Goal: Check status: Check status

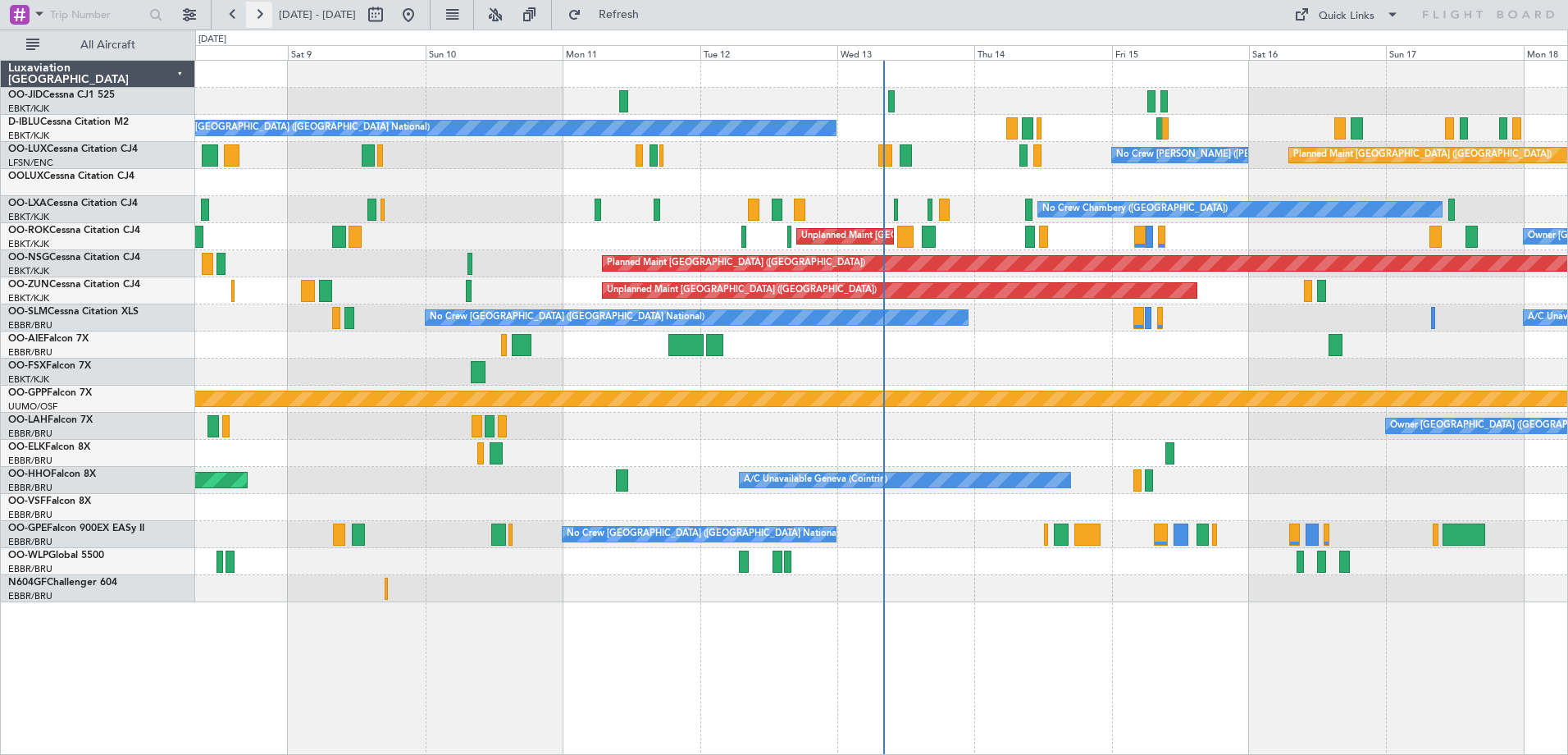
click at [257, 13] on button at bounding box center [259, 14] width 26 height 26
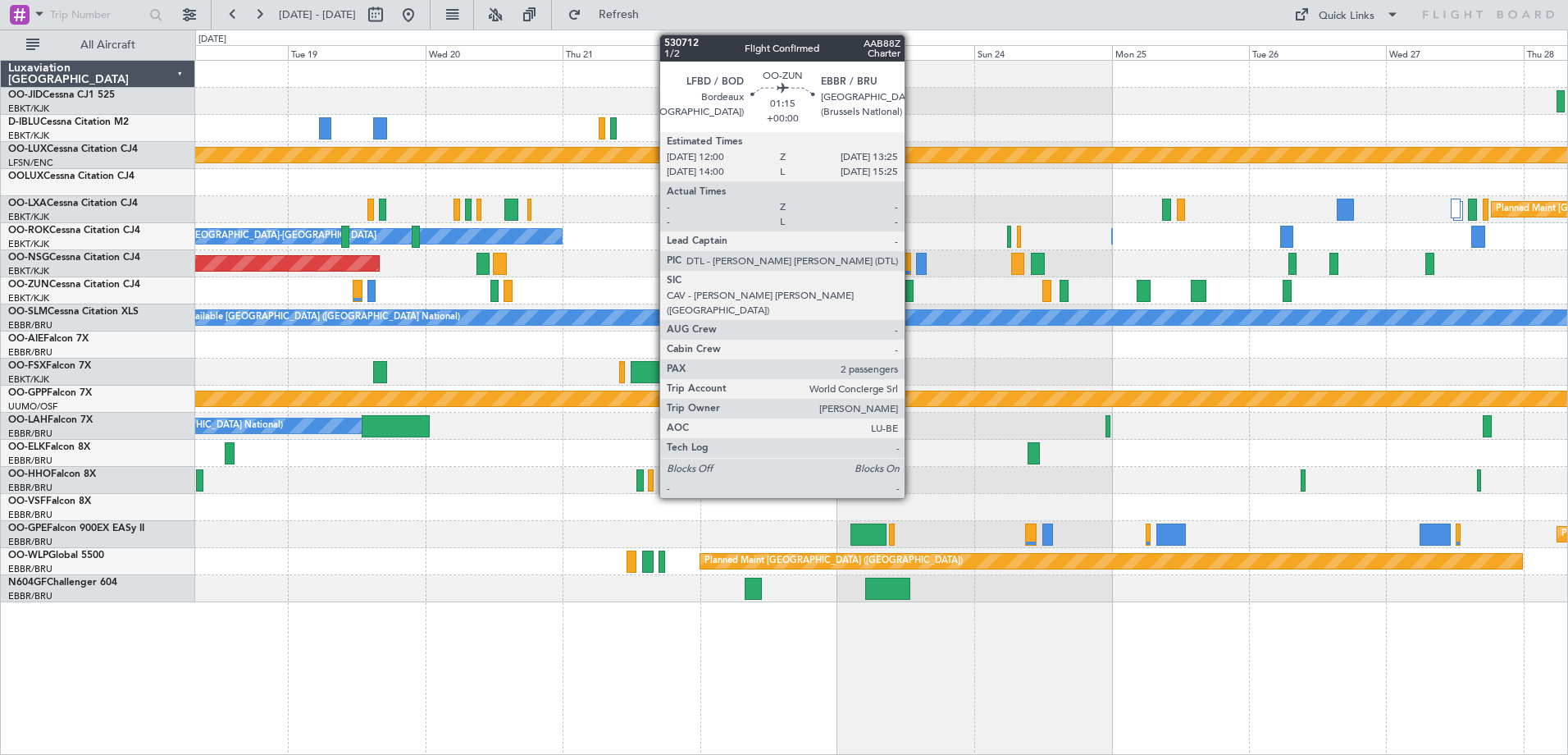
click at [912, 293] on div at bounding box center [910, 291] width 8 height 22
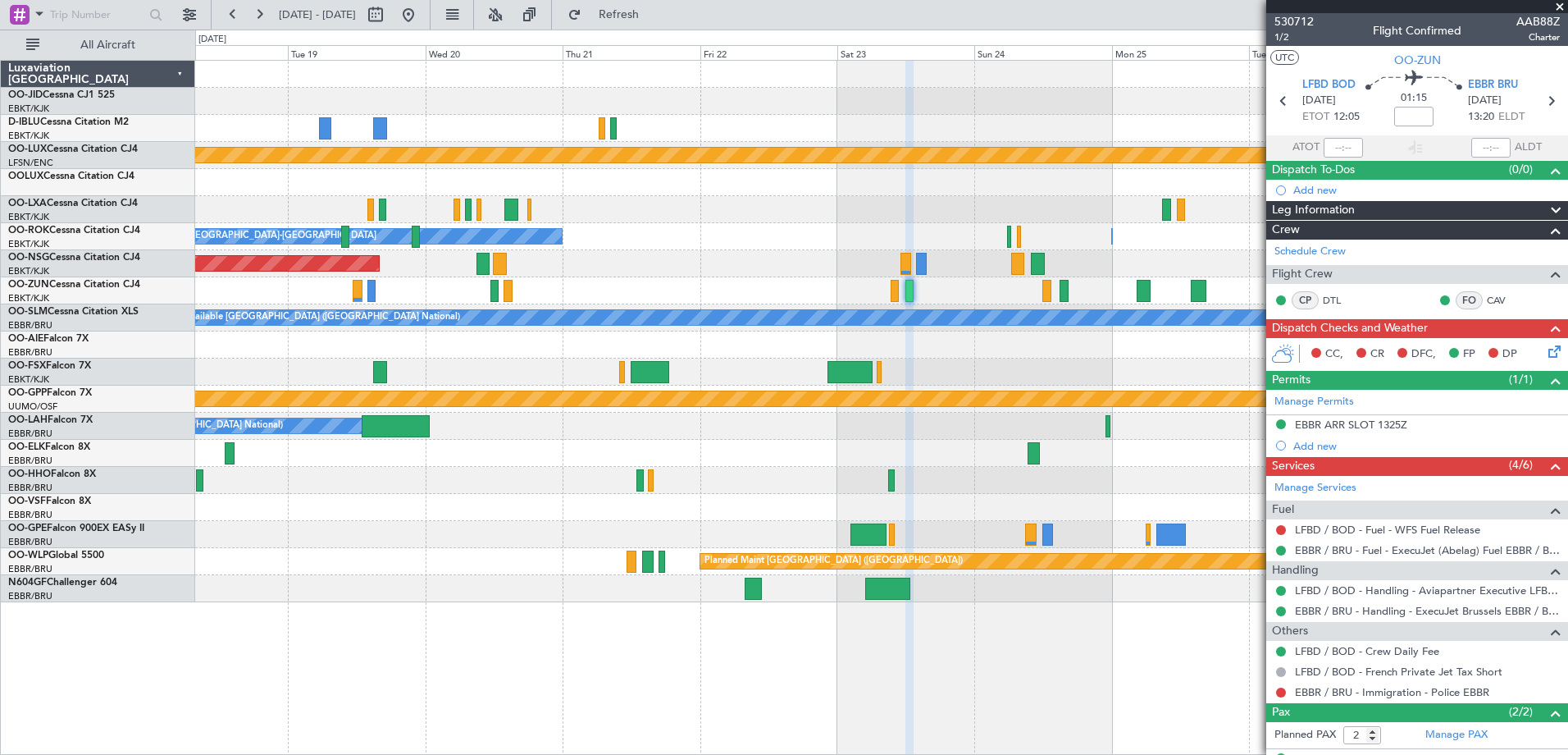
click at [1557, 3] on span at bounding box center [1560, 8] width 17 height 15
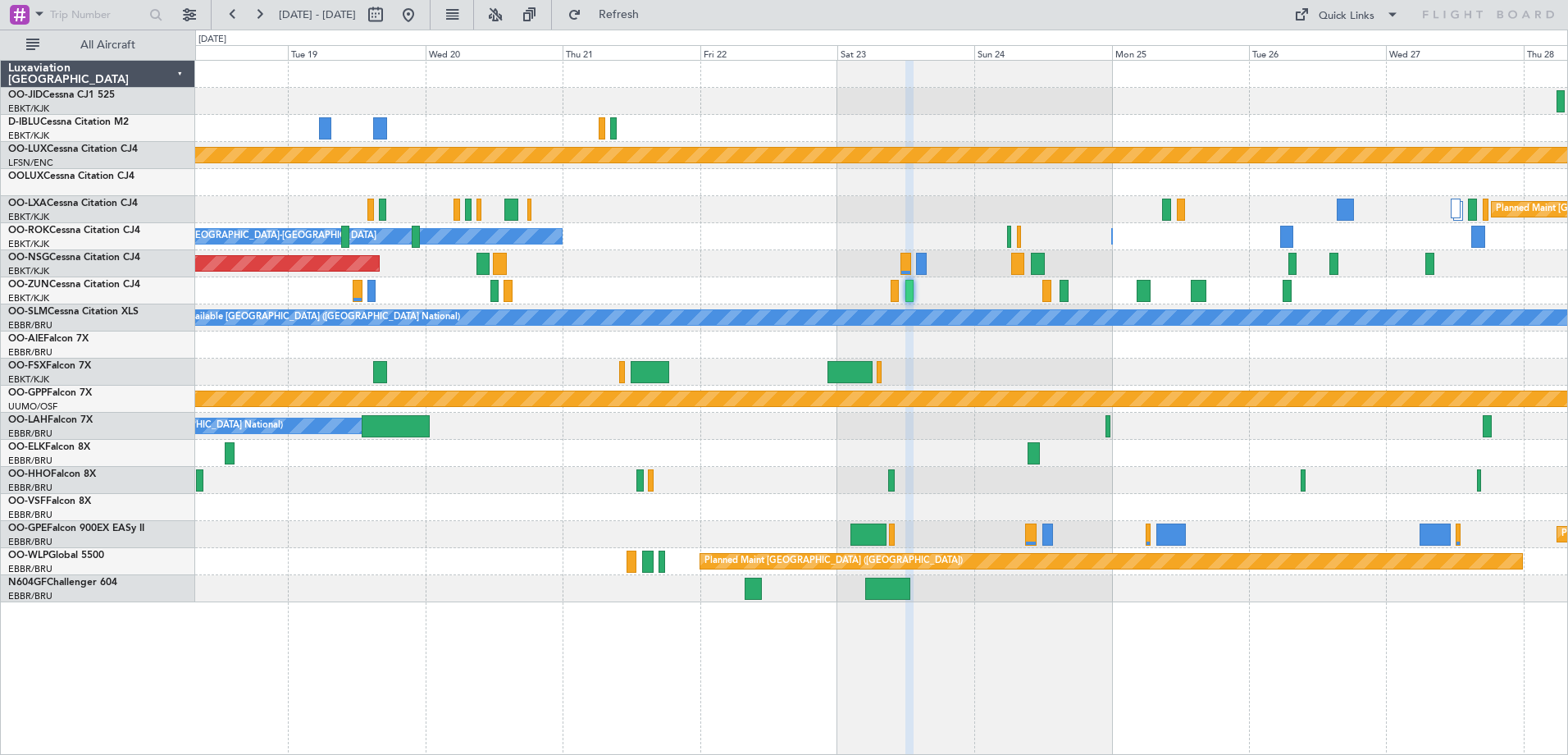
type input "0"
click at [235, 18] on button at bounding box center [233, 14] width 26 height 26
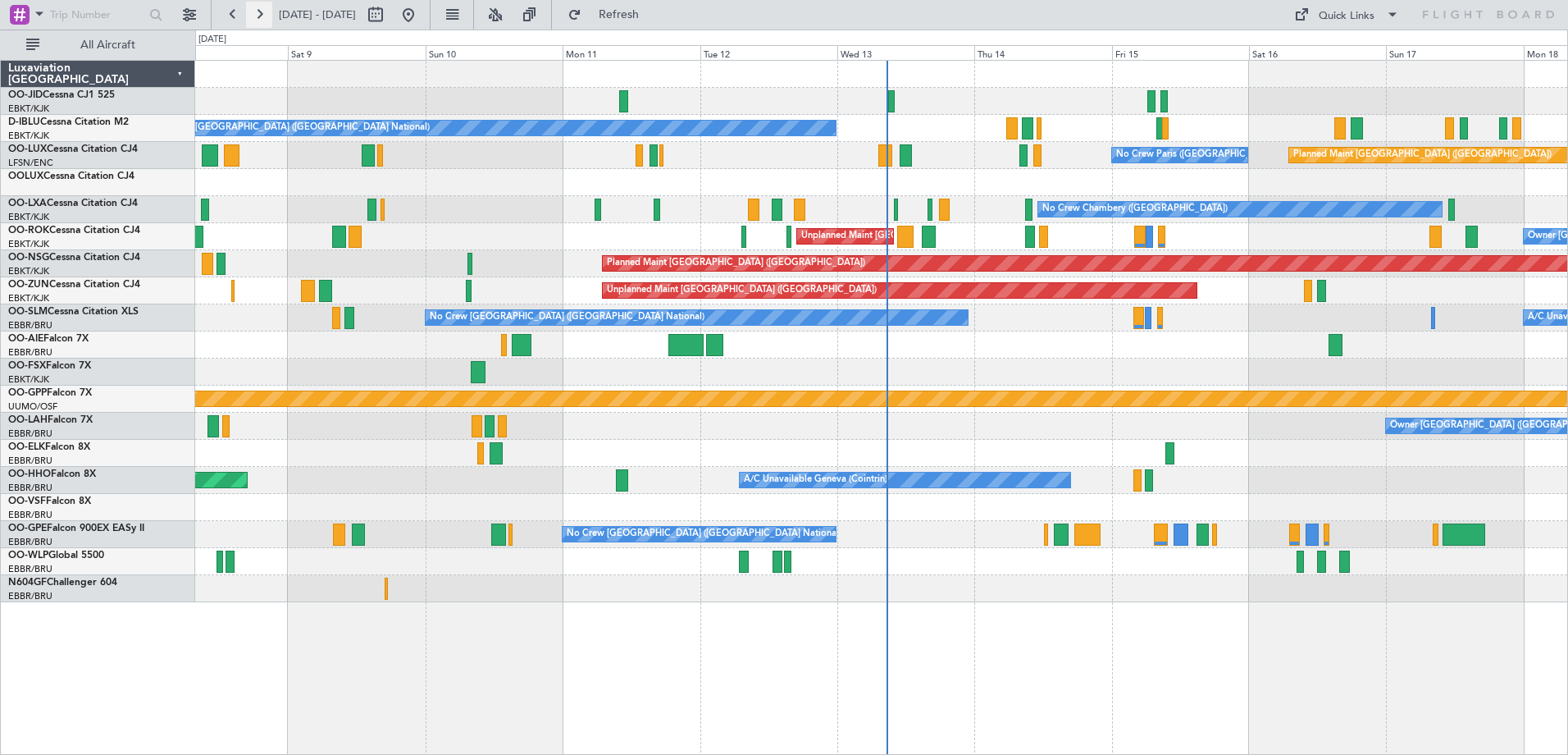
click at [248, 14] on button at bounding box center [259, 14] width 26 height 26
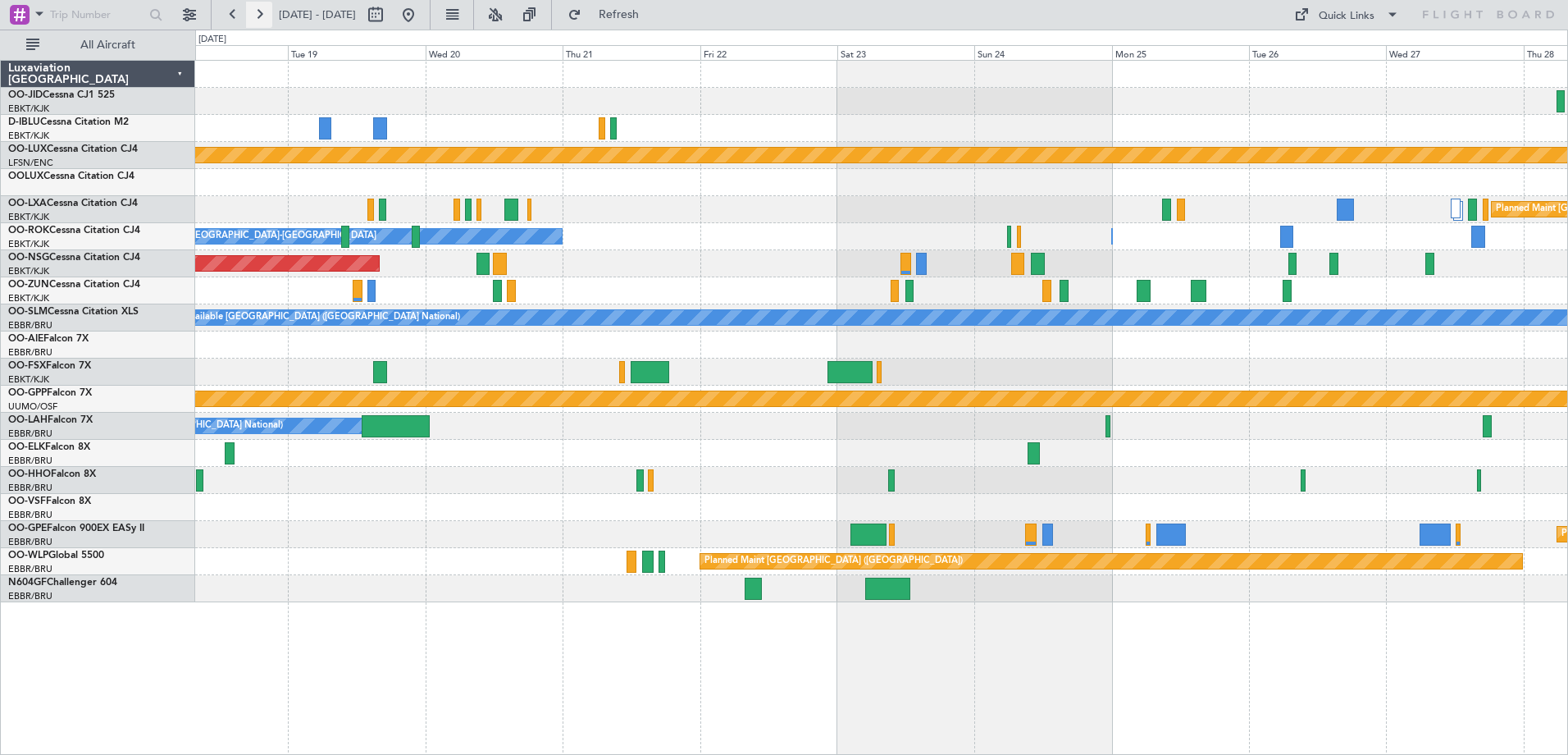
click at [263, 18] on button at bounding box center [259, 14] width 26 height 26
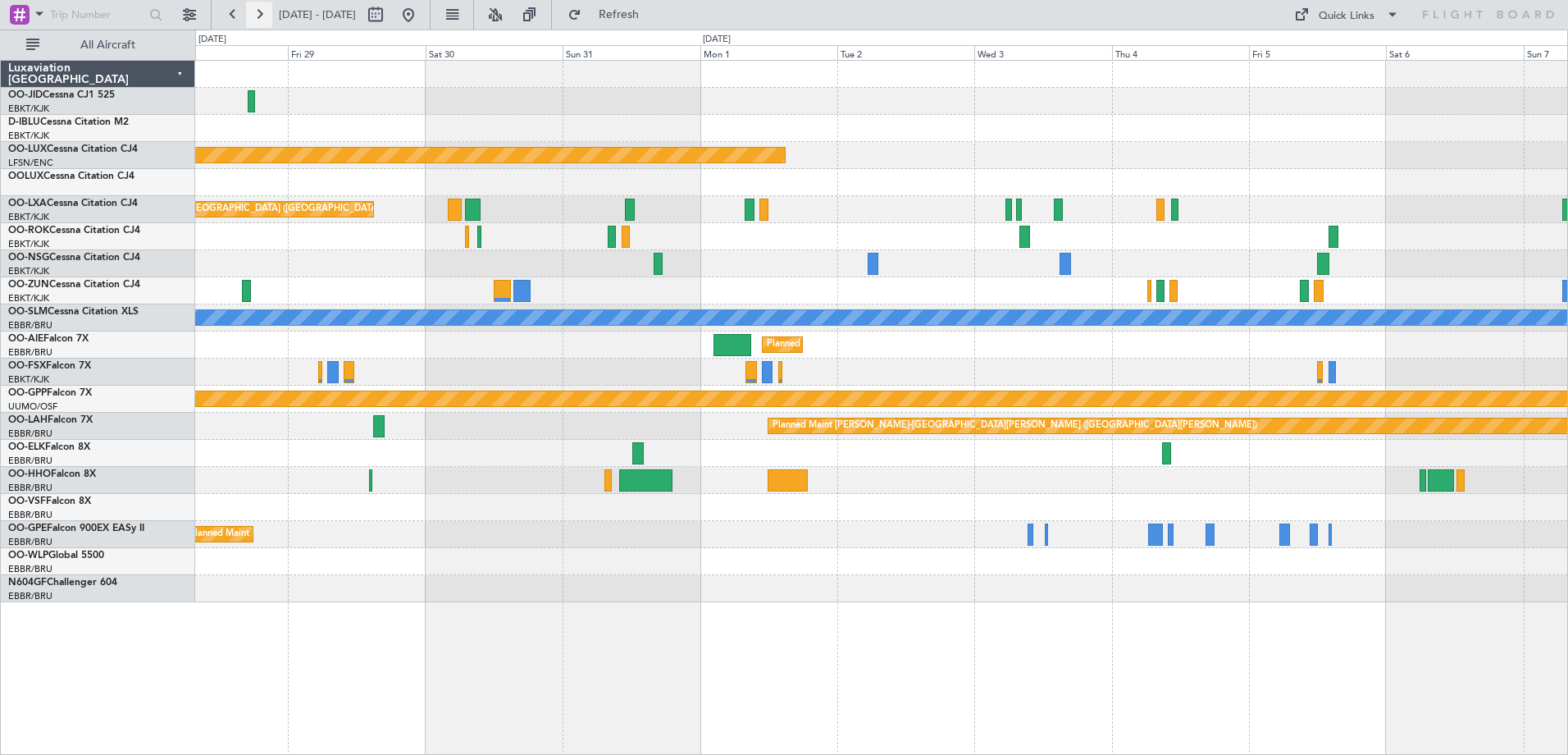
click at [260, 16] on button at bounding box center [259, 14] width 26 height 26
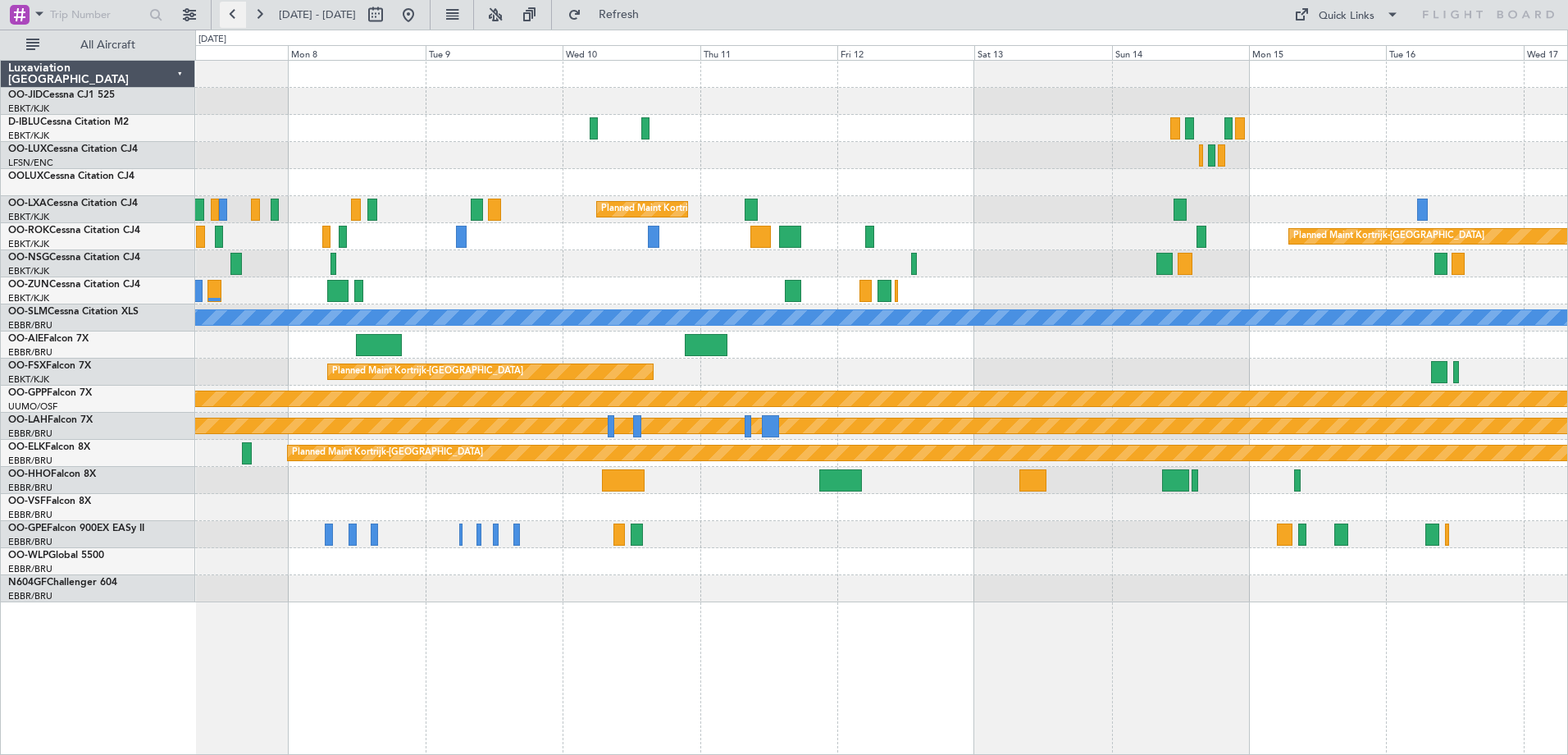
click at [243, 8] on button at bounding box center [233, 14] width 26 height 26
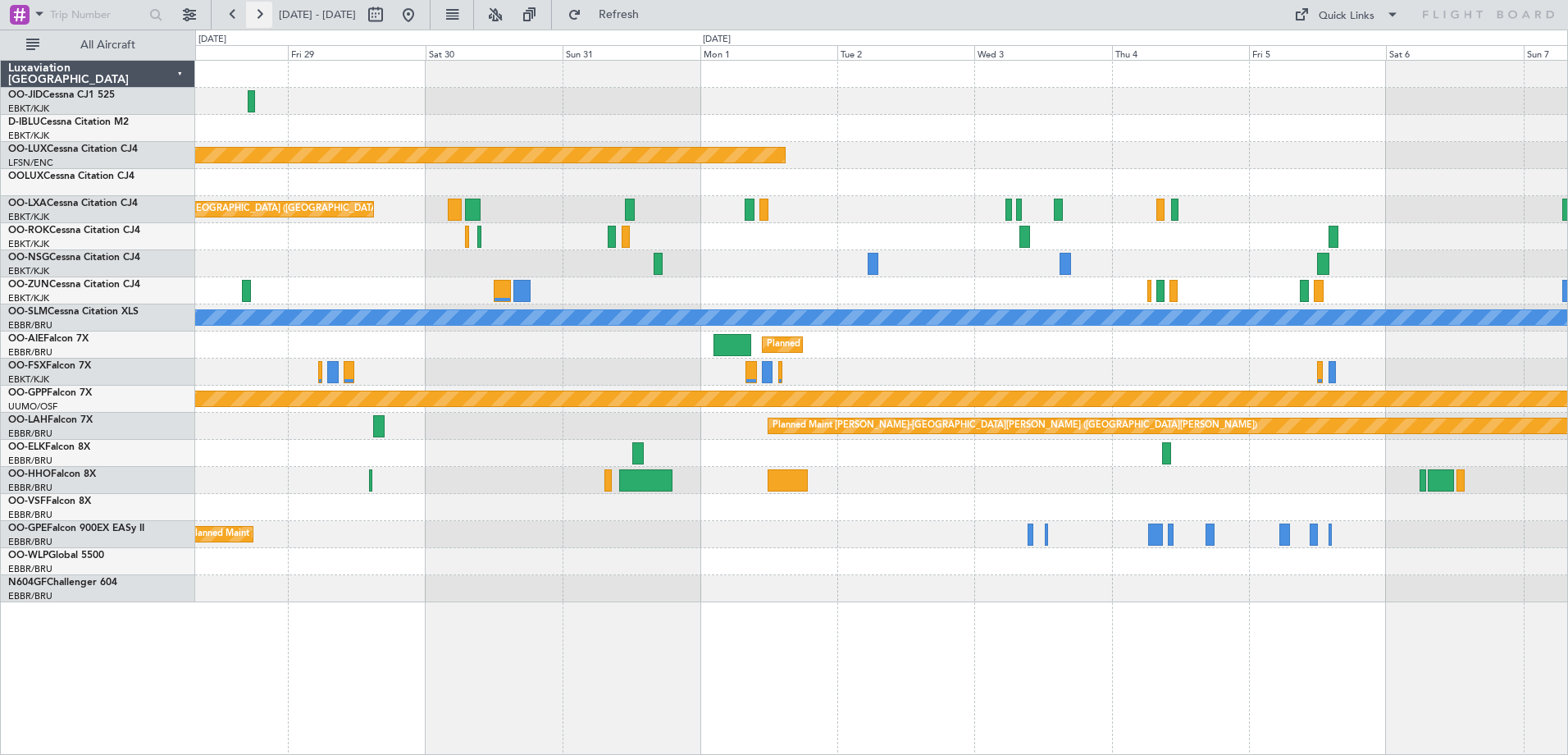
click at [251, 5] on button at bounding box center [259, 14] width 26 height 26
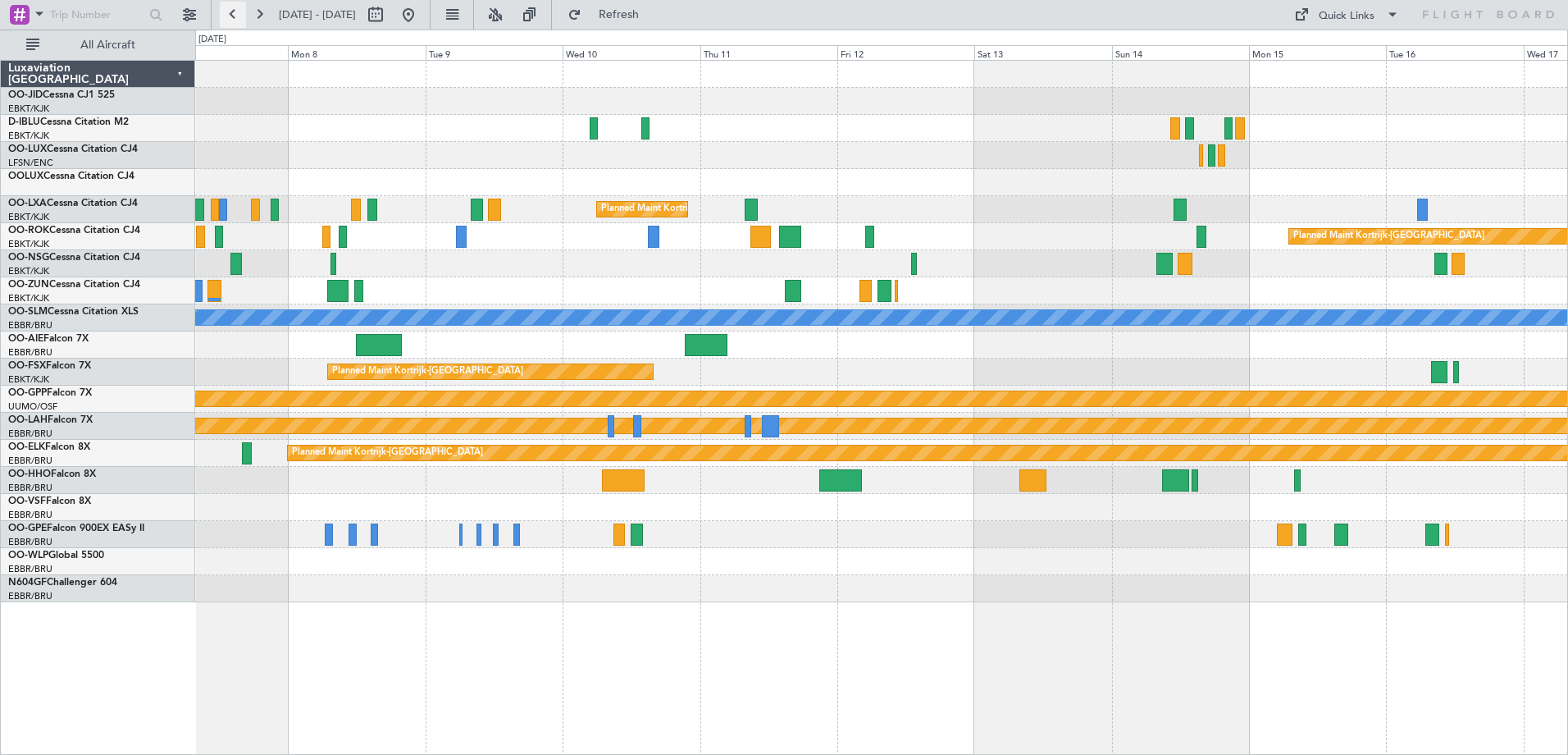
click at [243, 11] on button at bounding box center [233, 14] width 26 height 26
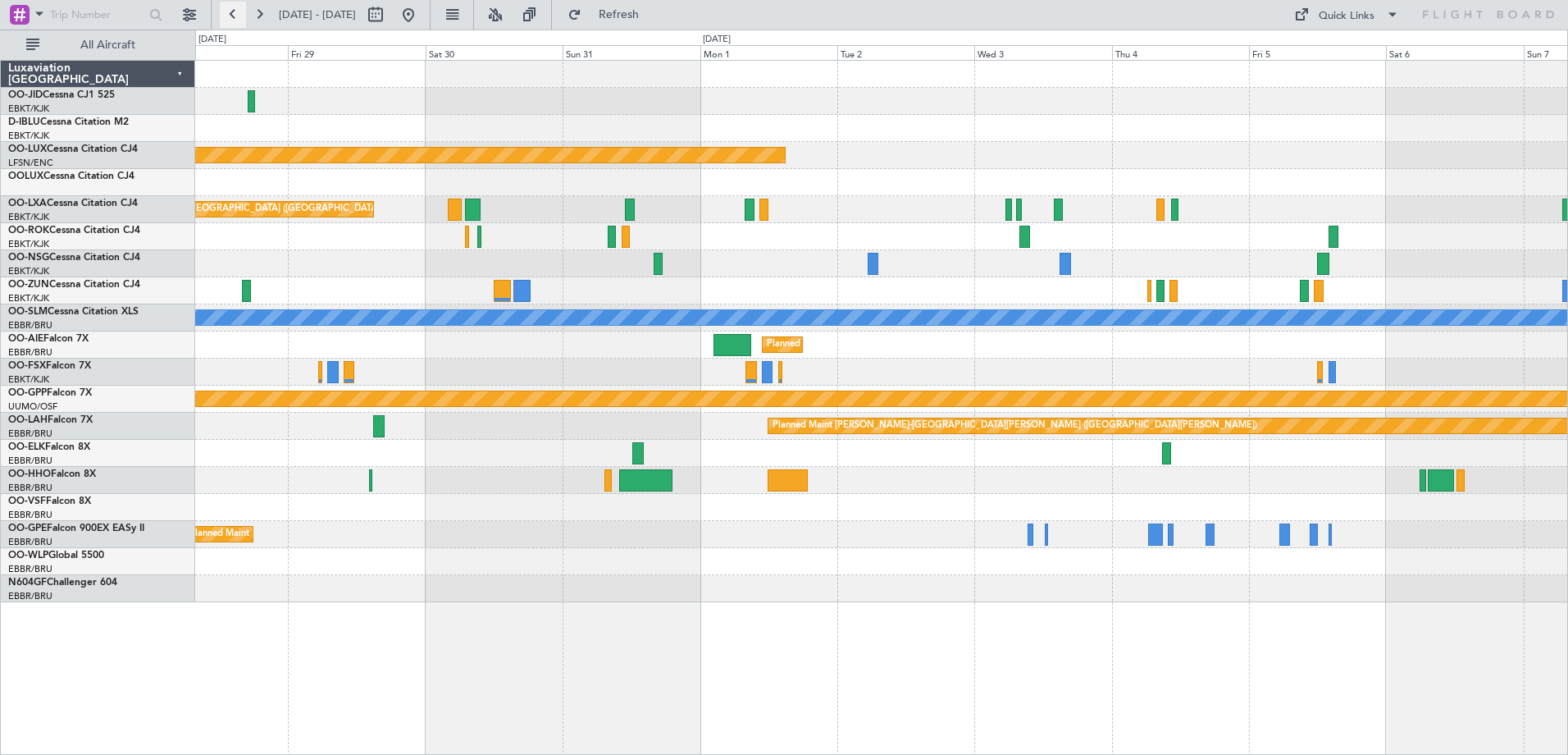
click at [243, 11] on button at bounding box center [233, 14] width 26 height 26
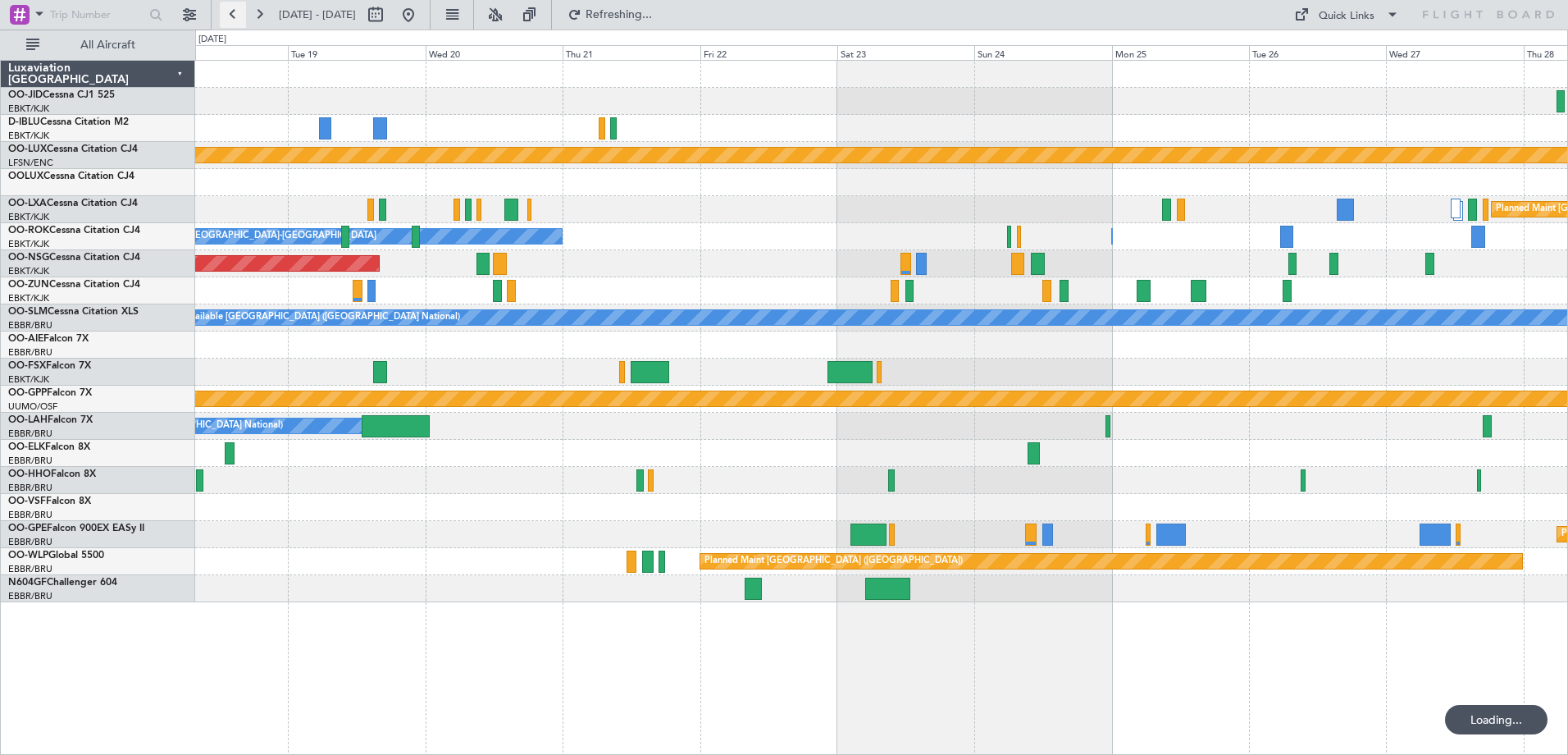
click at [243, 11] on button at bounding box center [233, 14] width 26 height 26
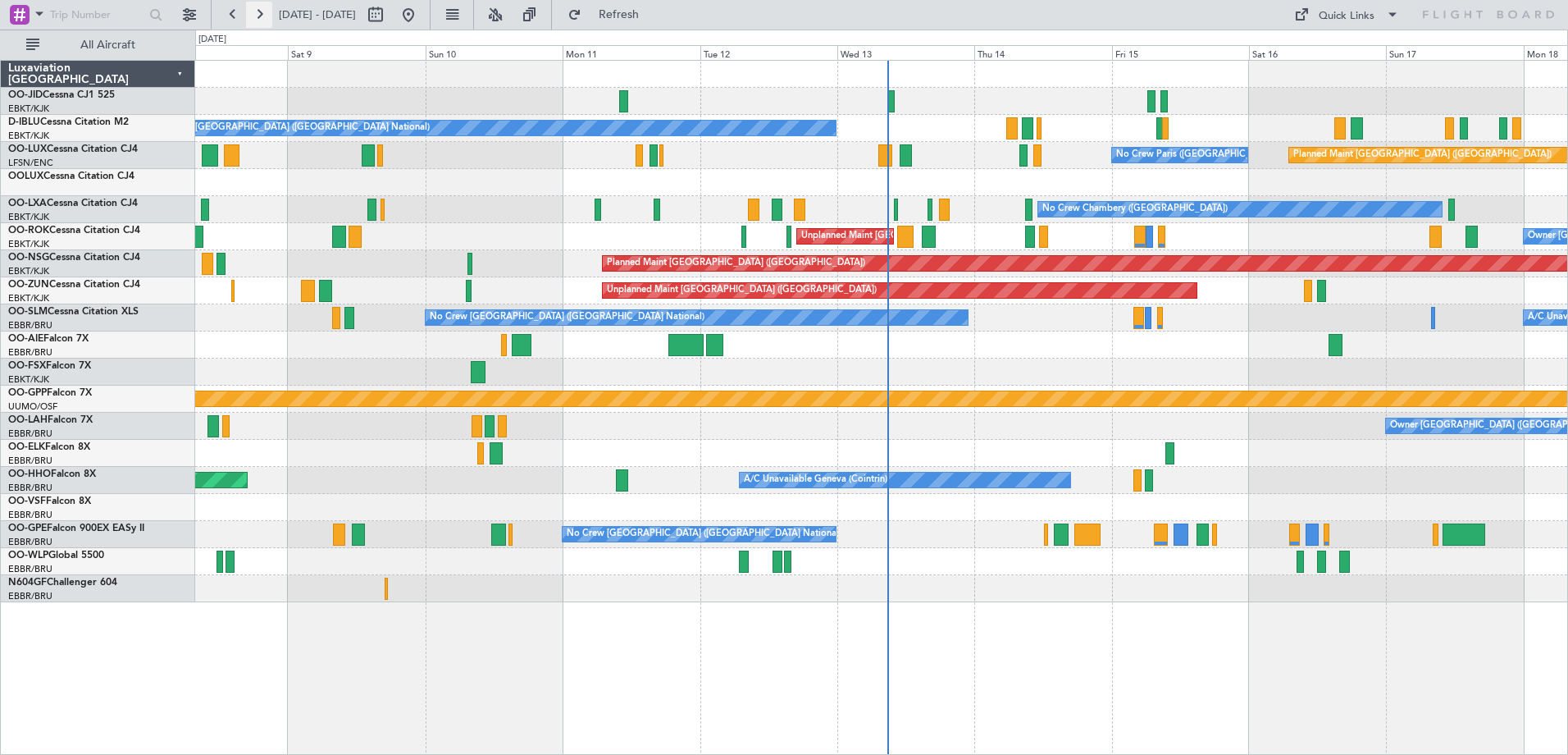
click at [265, 17] on button at bounding box center [259, 14] width 26 height 26
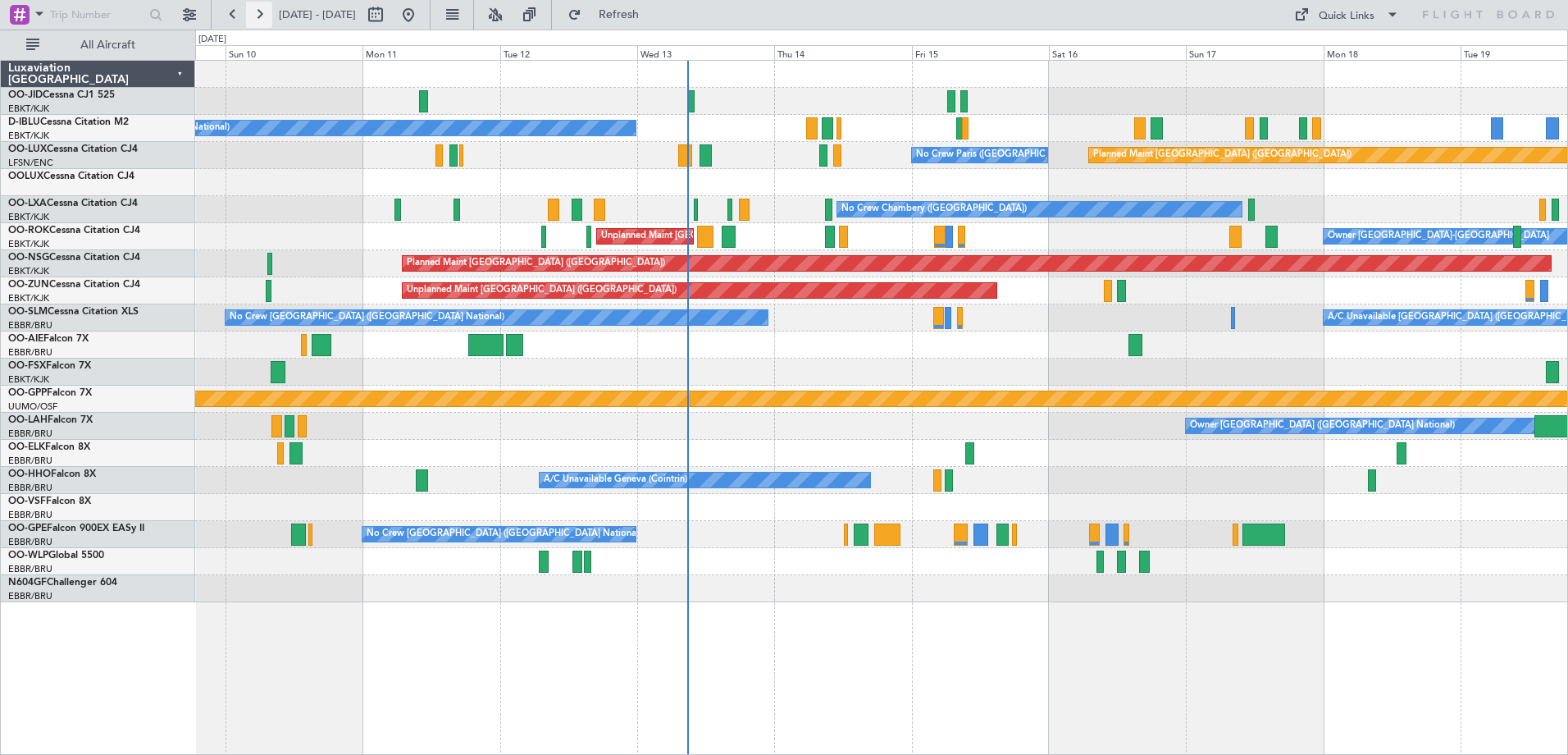
click at [265, 17] on button at bounding box center [259, 14] width 26 height 26
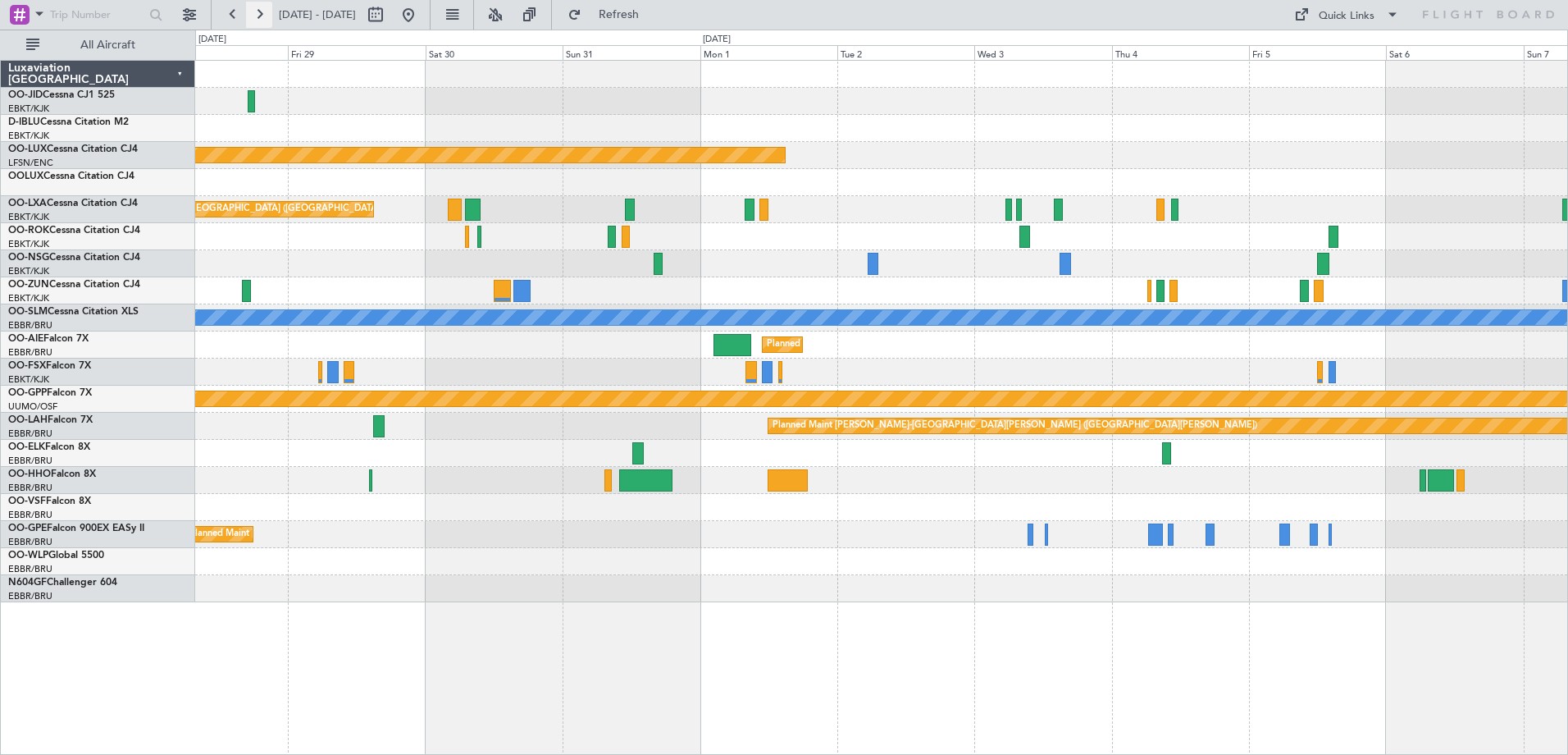
click at [257, 2] on button at bounding box center [259, 14] width 26 height 26
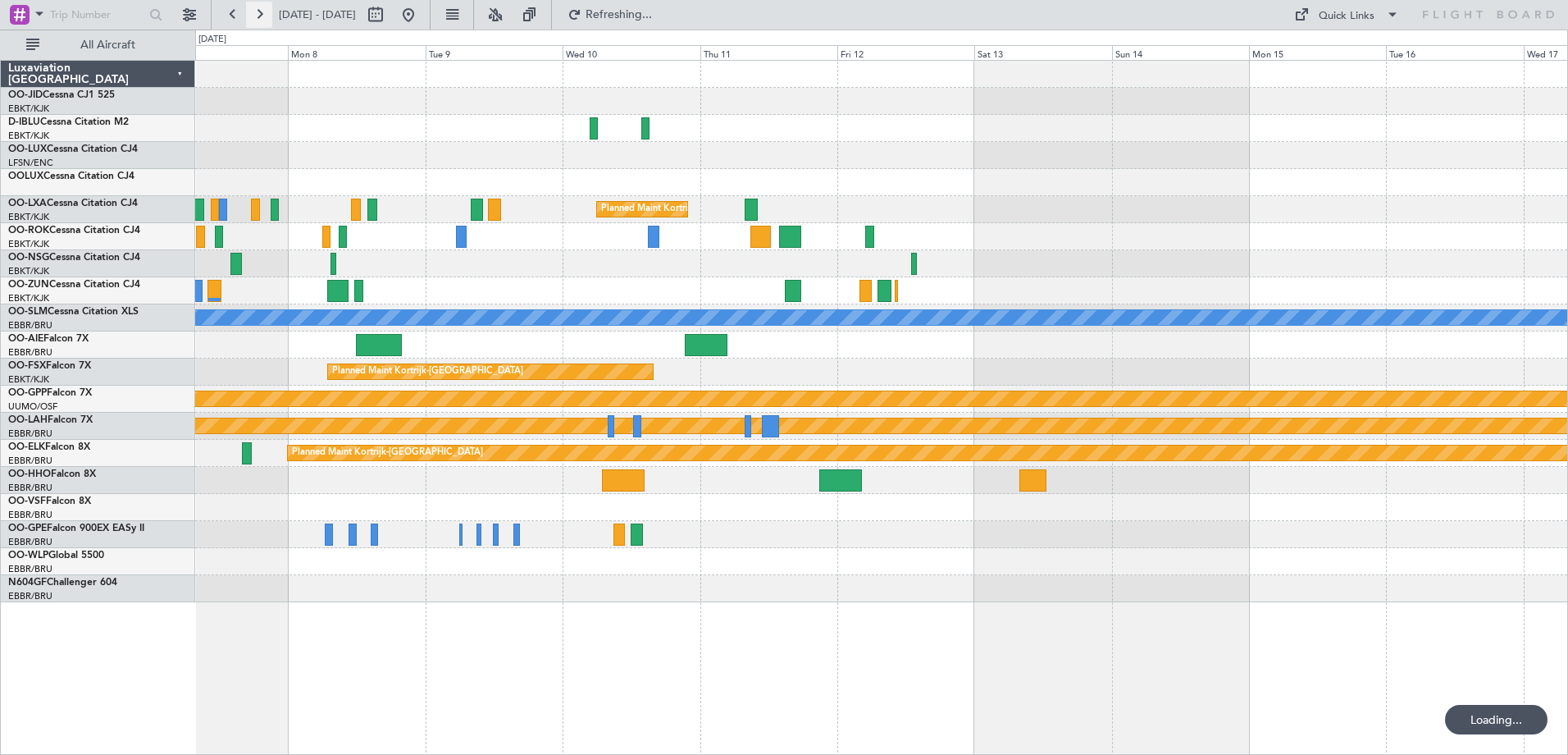
click at [257, 2] on button at bounding box center [259, 14] width 26 height 26
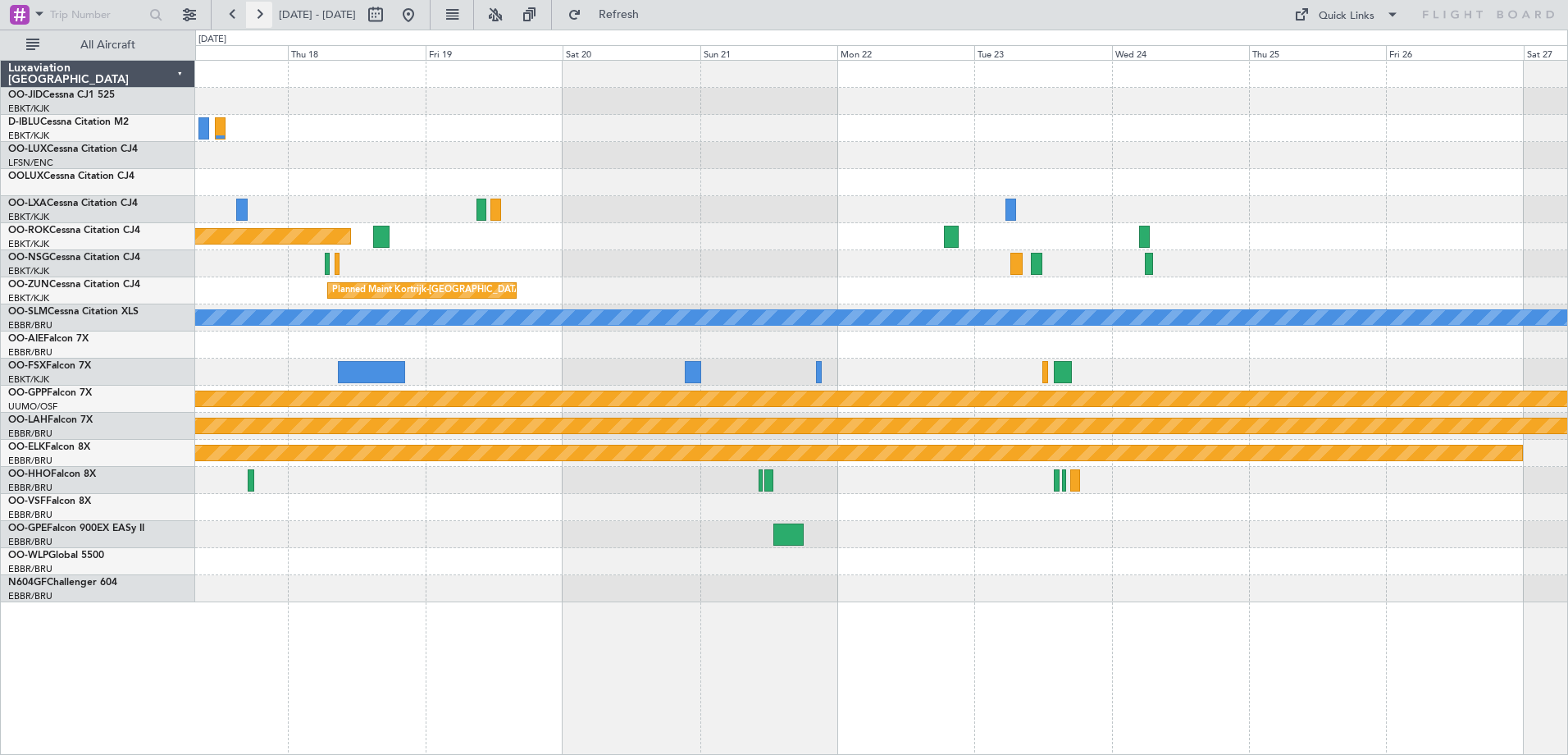
click at [257, 2] on button at bounding box center [259, 14] width 26 height 26
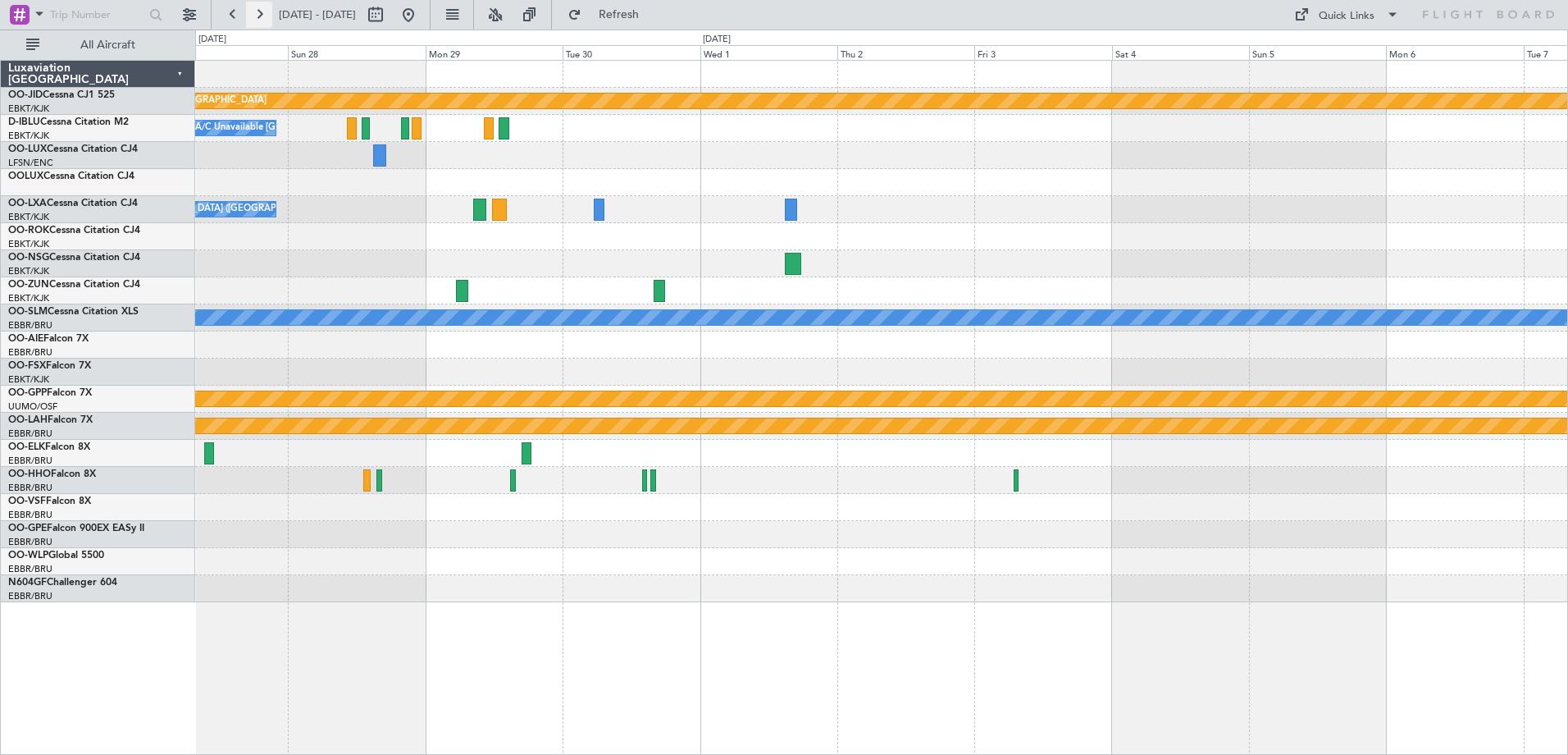
click at [257, 2] on button at bounding box center [259, 14] width 26 height 26
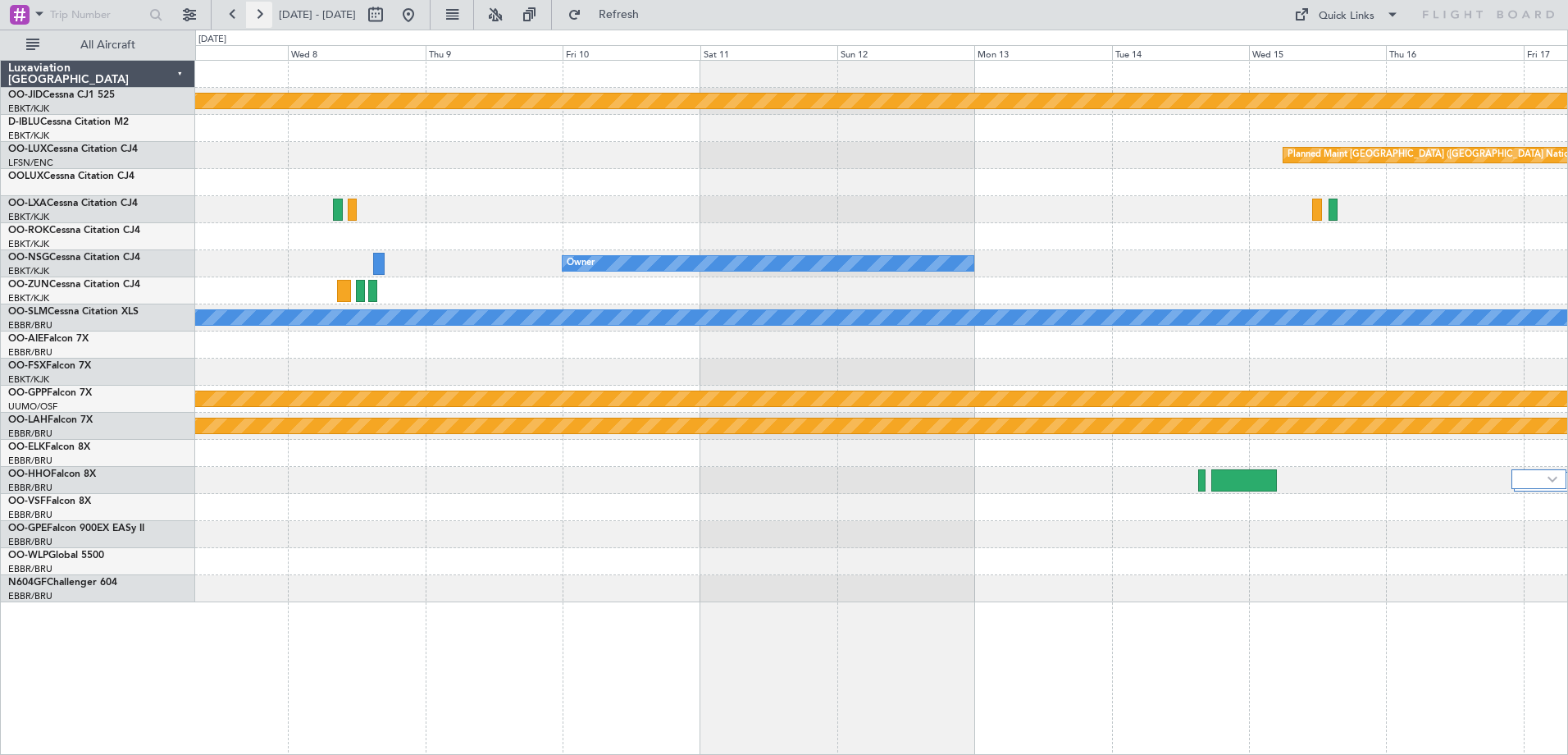
click at [257, 2] on button at bounding box center [259, 14] width 26 height 26
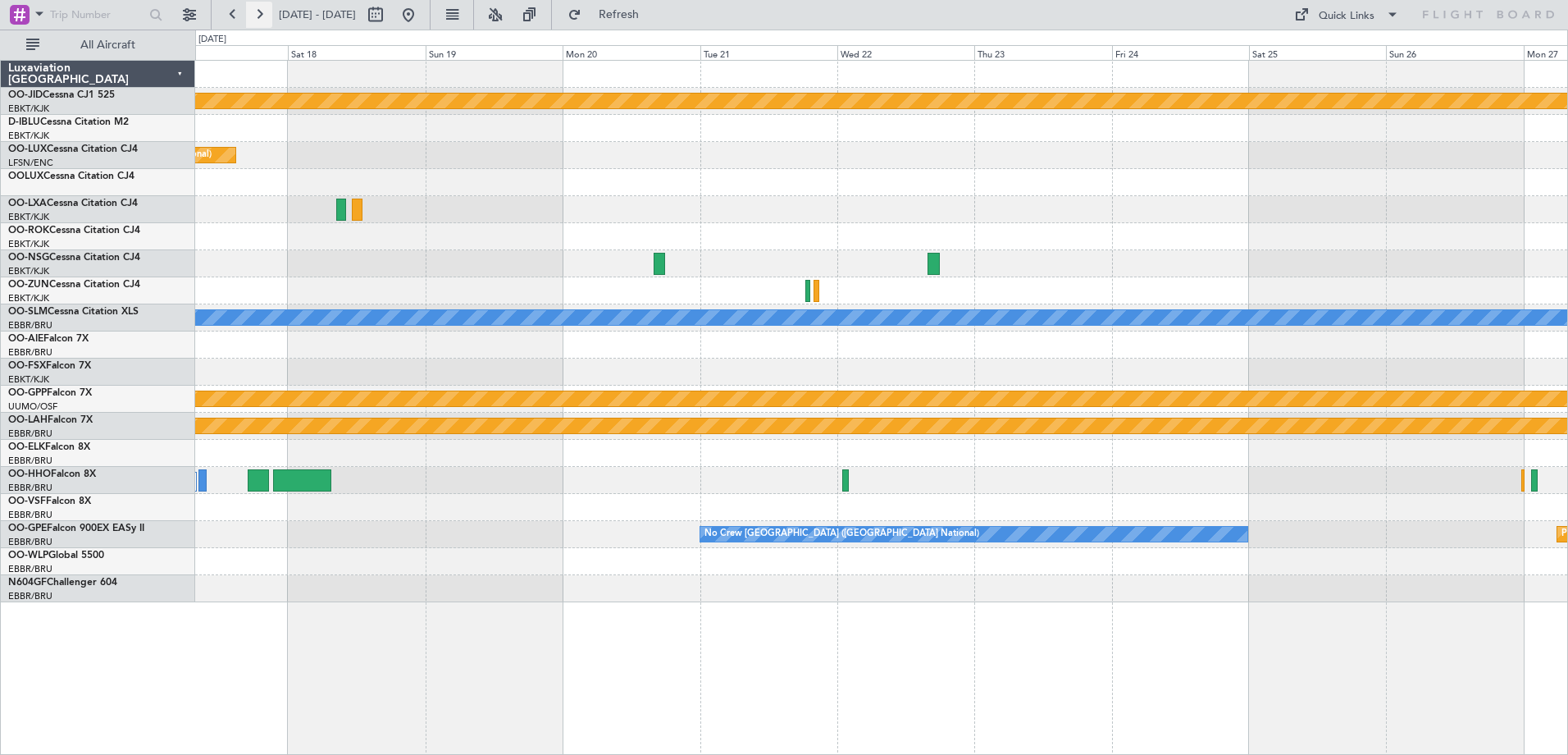
click at [257, 2] on button at bounding box center [259, 14] width 26 height 26
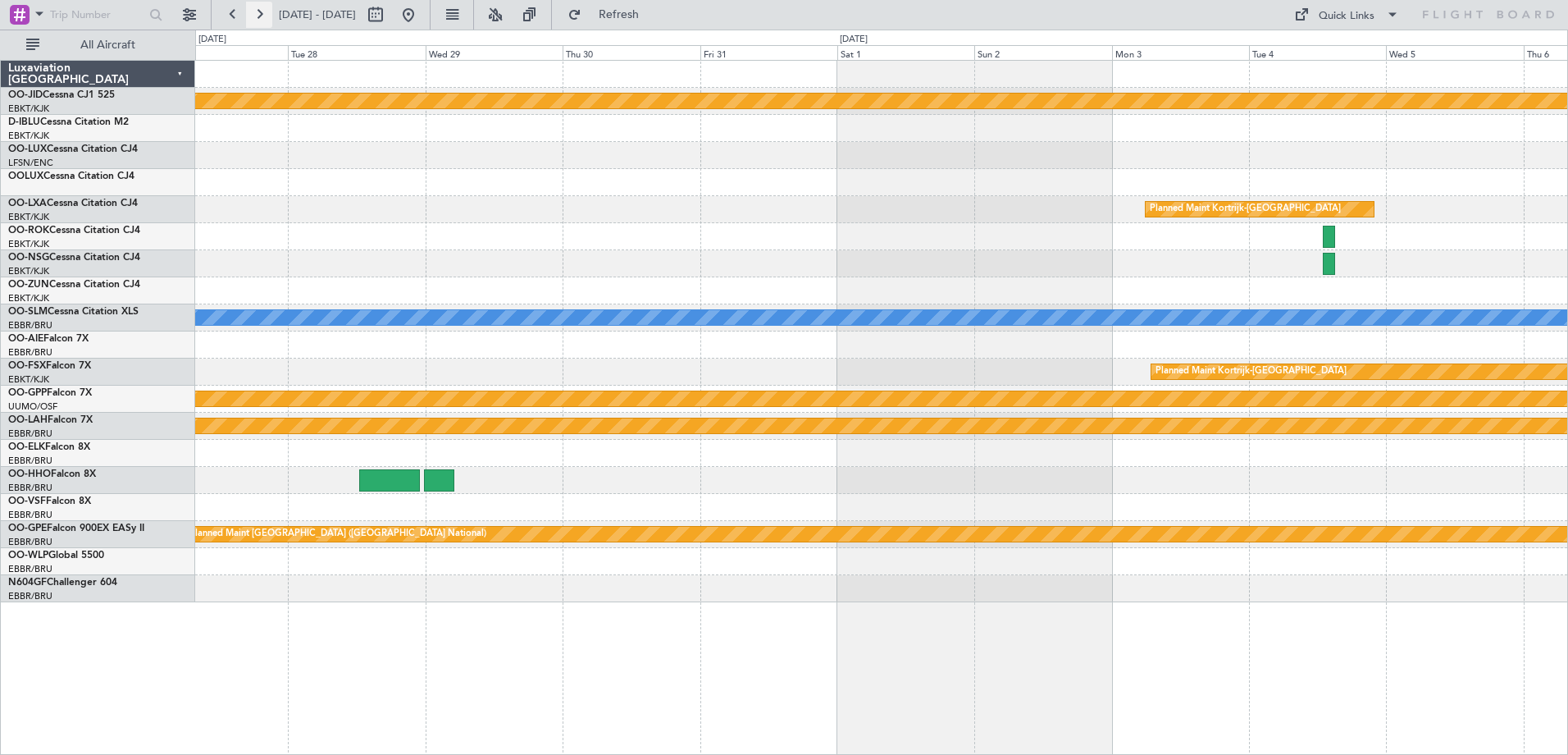
click at [253, 9] on button at bounding box center [259, 14] width 26 height 26
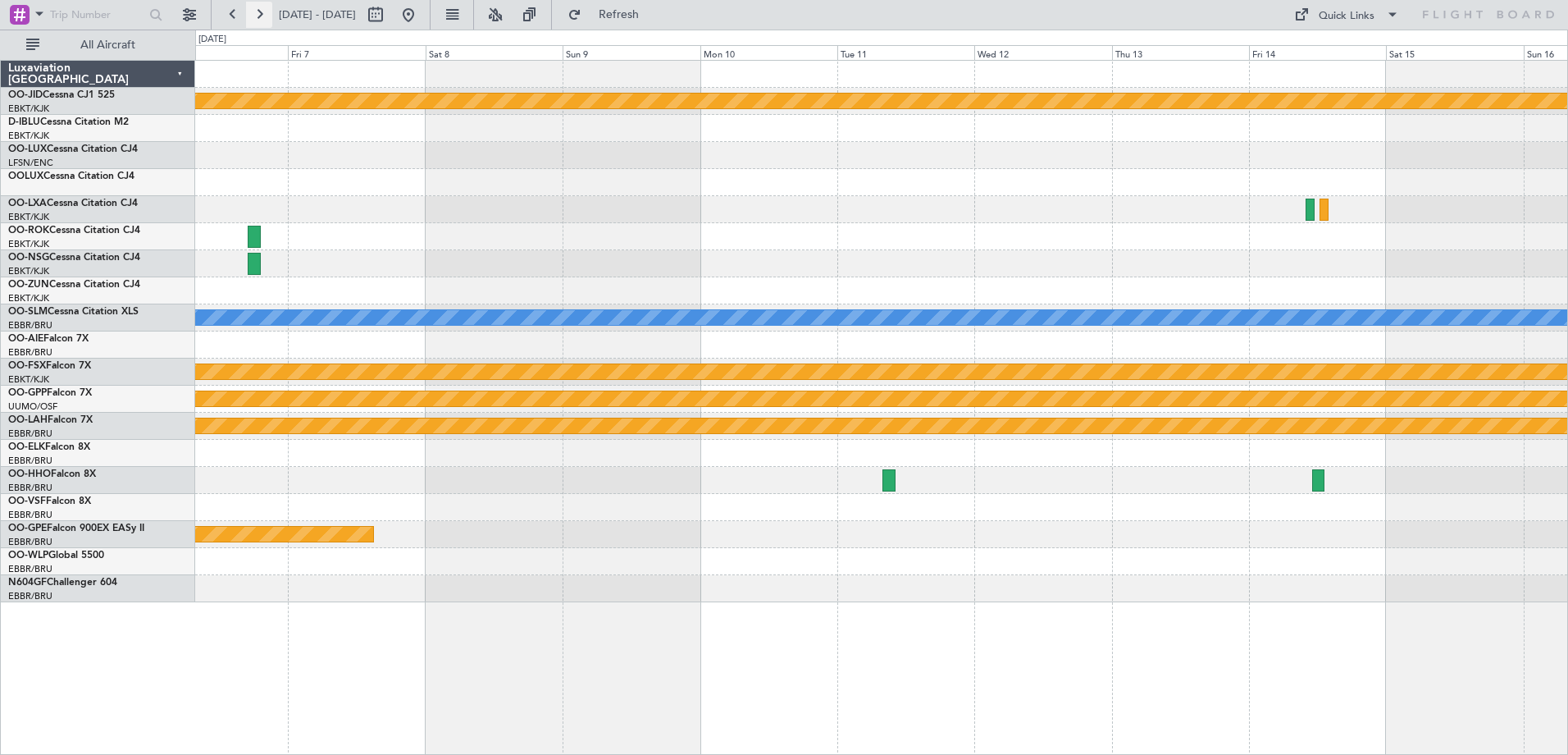
click at [253, 9] on button at bounding box center [259, 14] width 26 height 26
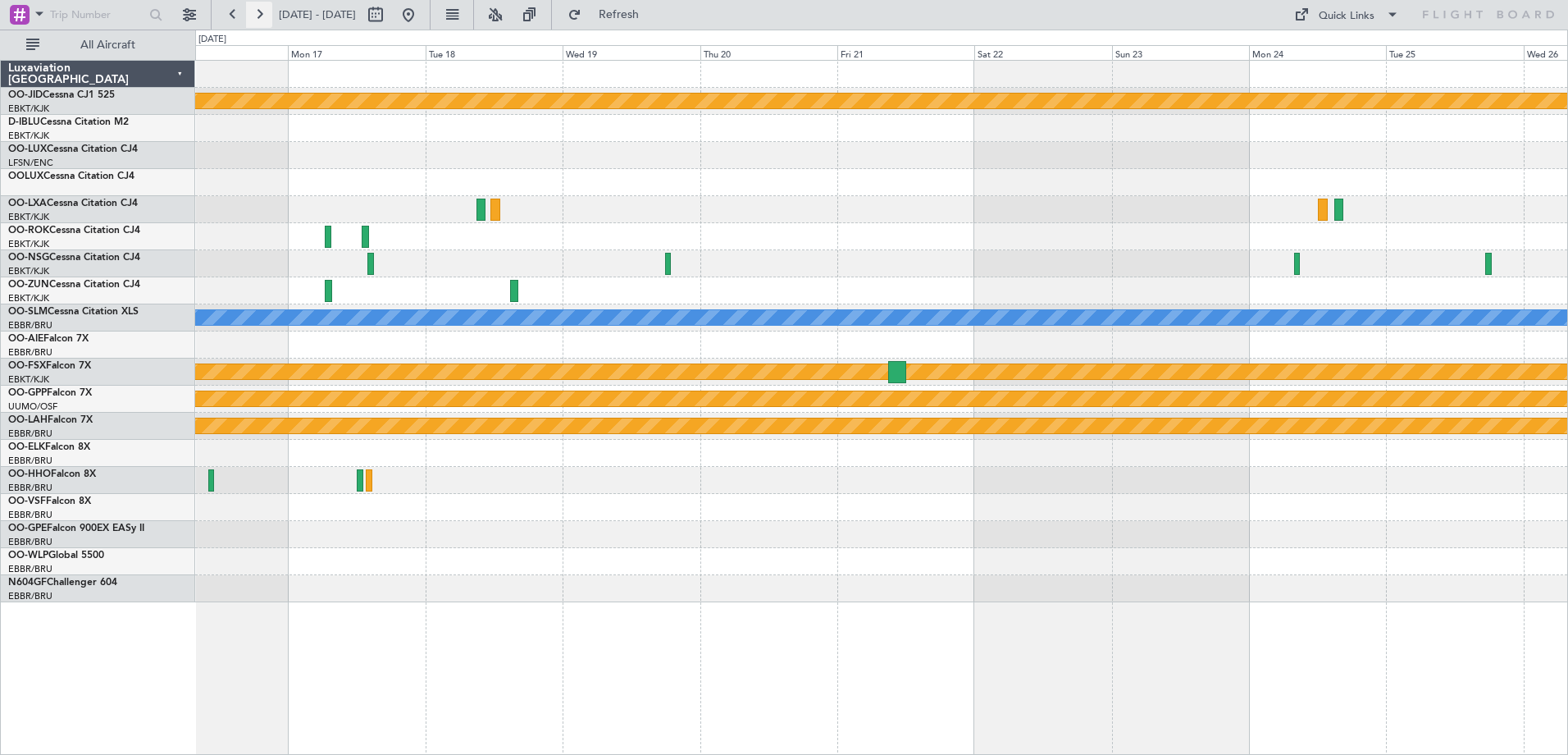
click at [264, 17] on button at bounding box center [259, 14] width 26 height 26
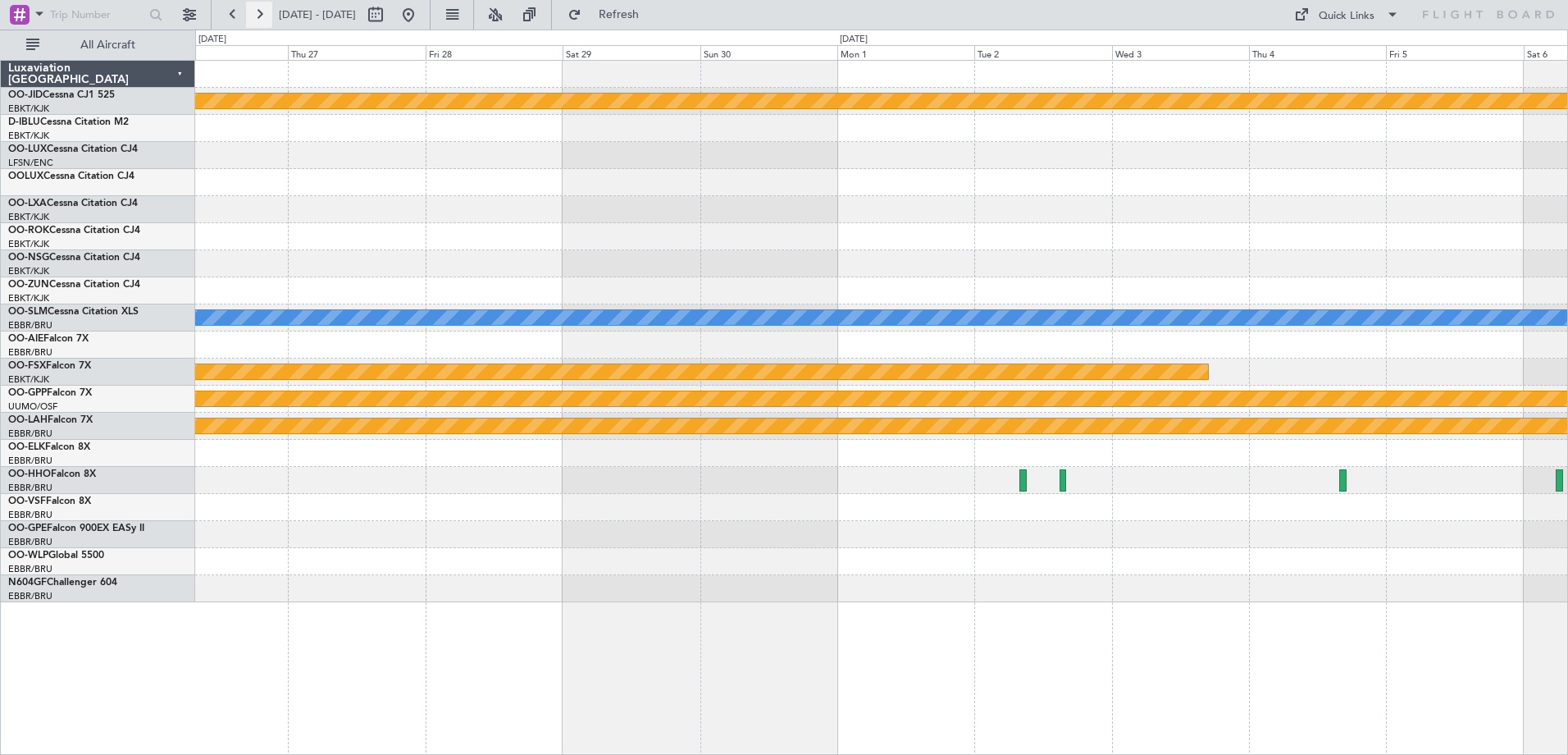
click at [264, 17] on button at bounding box center [259, 14] width 26 height 26
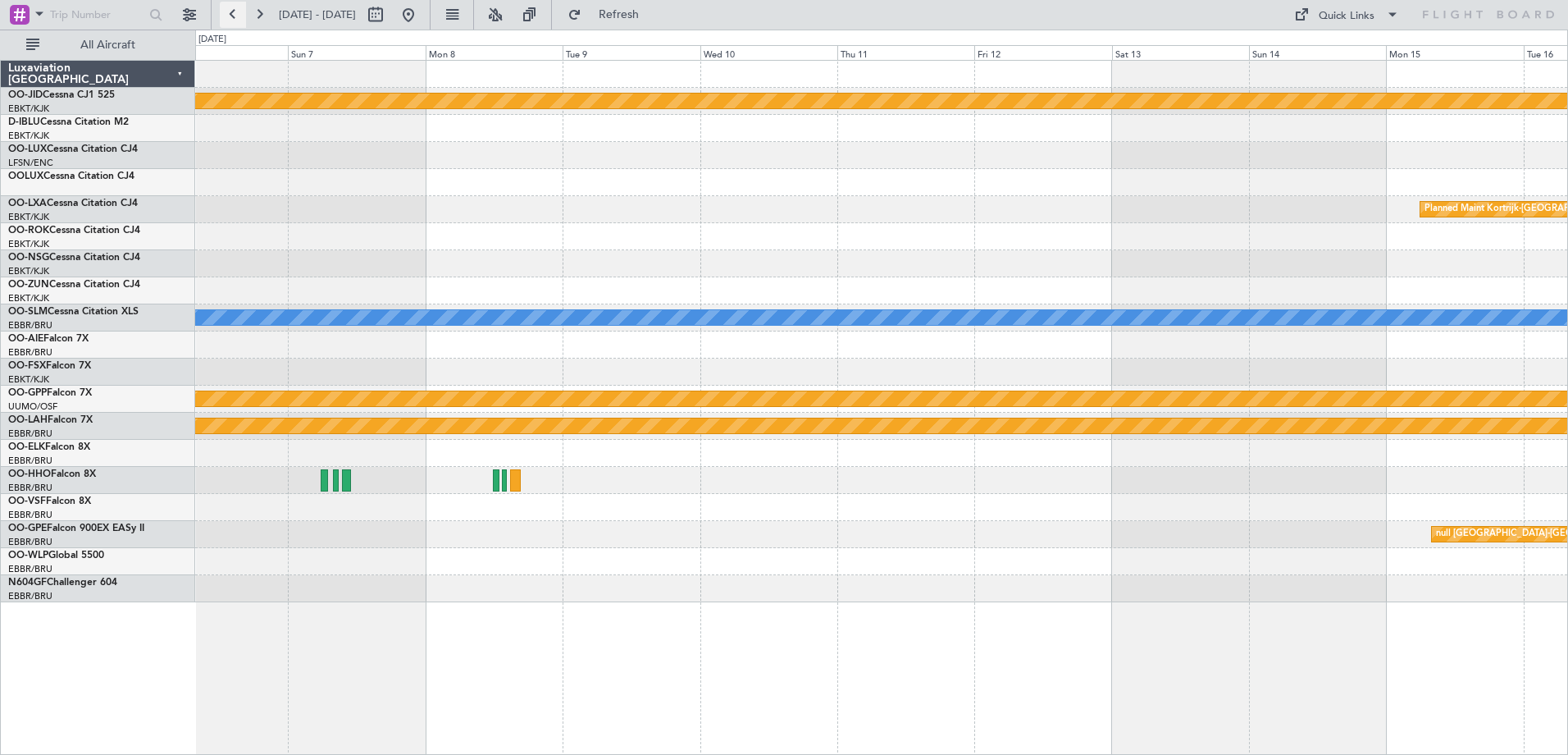
click at [243, 9] on button at bounding box center [233, 14] width 26 height 26
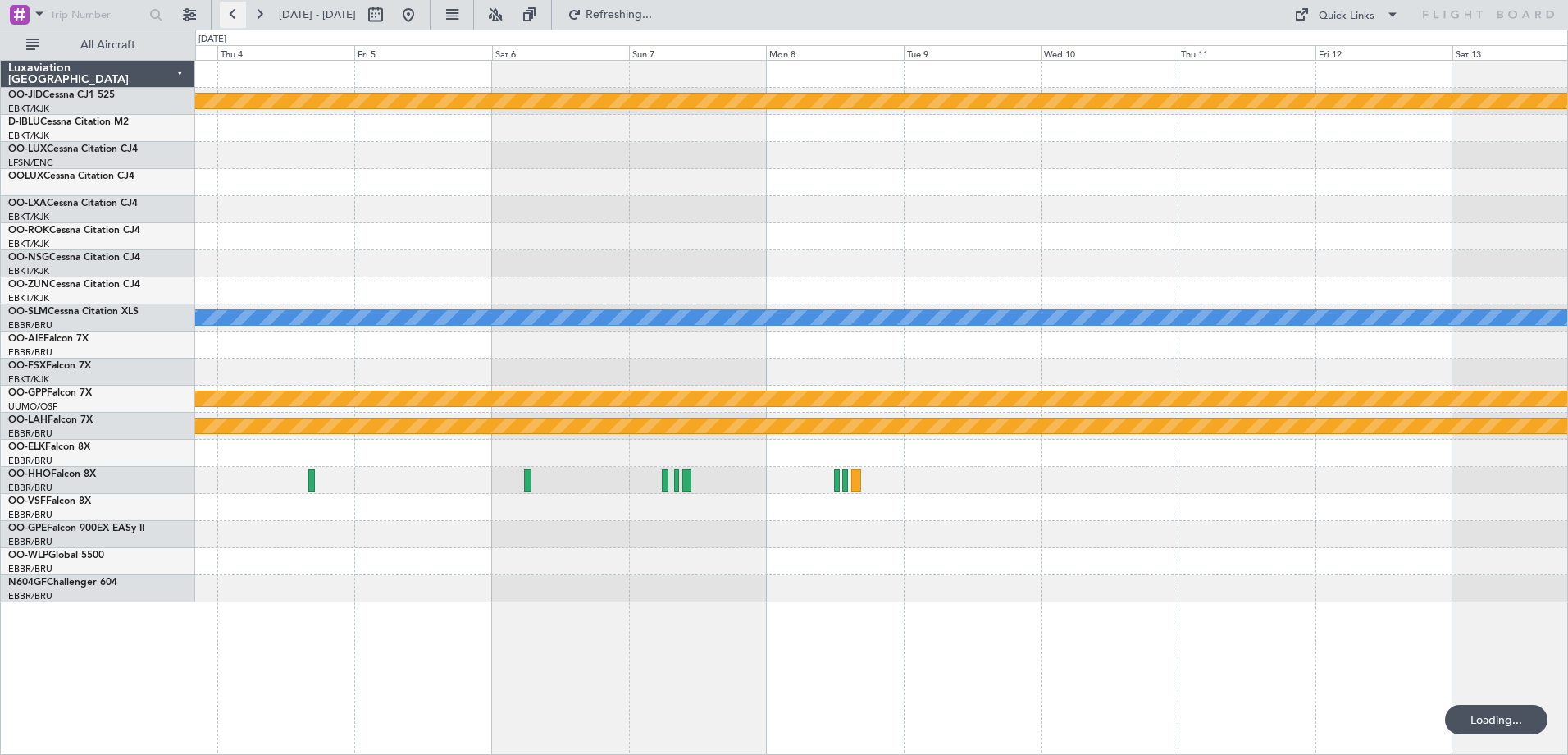
click at [243, 9] on button at bounding box center [233, 14] width 26 height 26
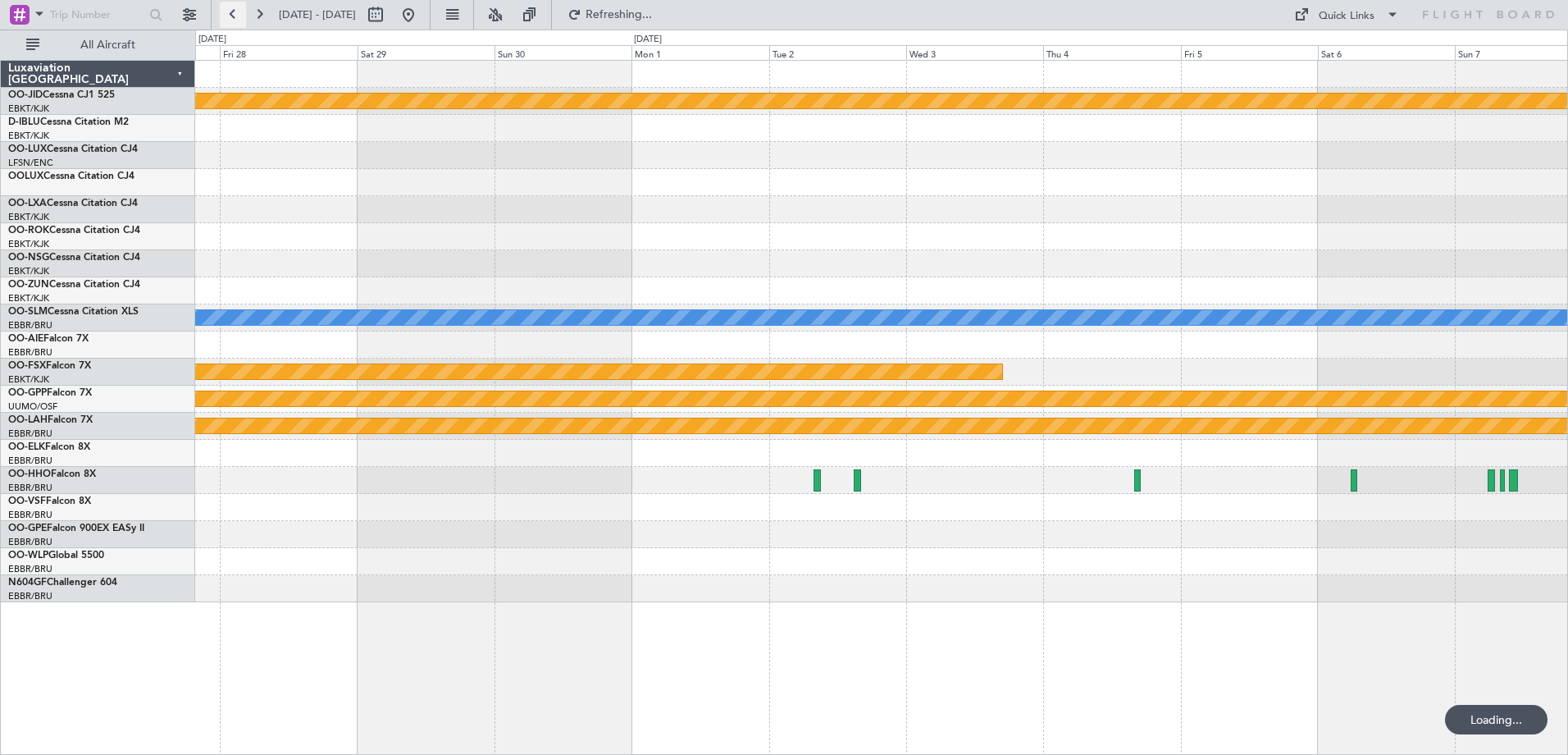
click at [243, 9] on button at bounding box center [233, 14] width 26 height 26
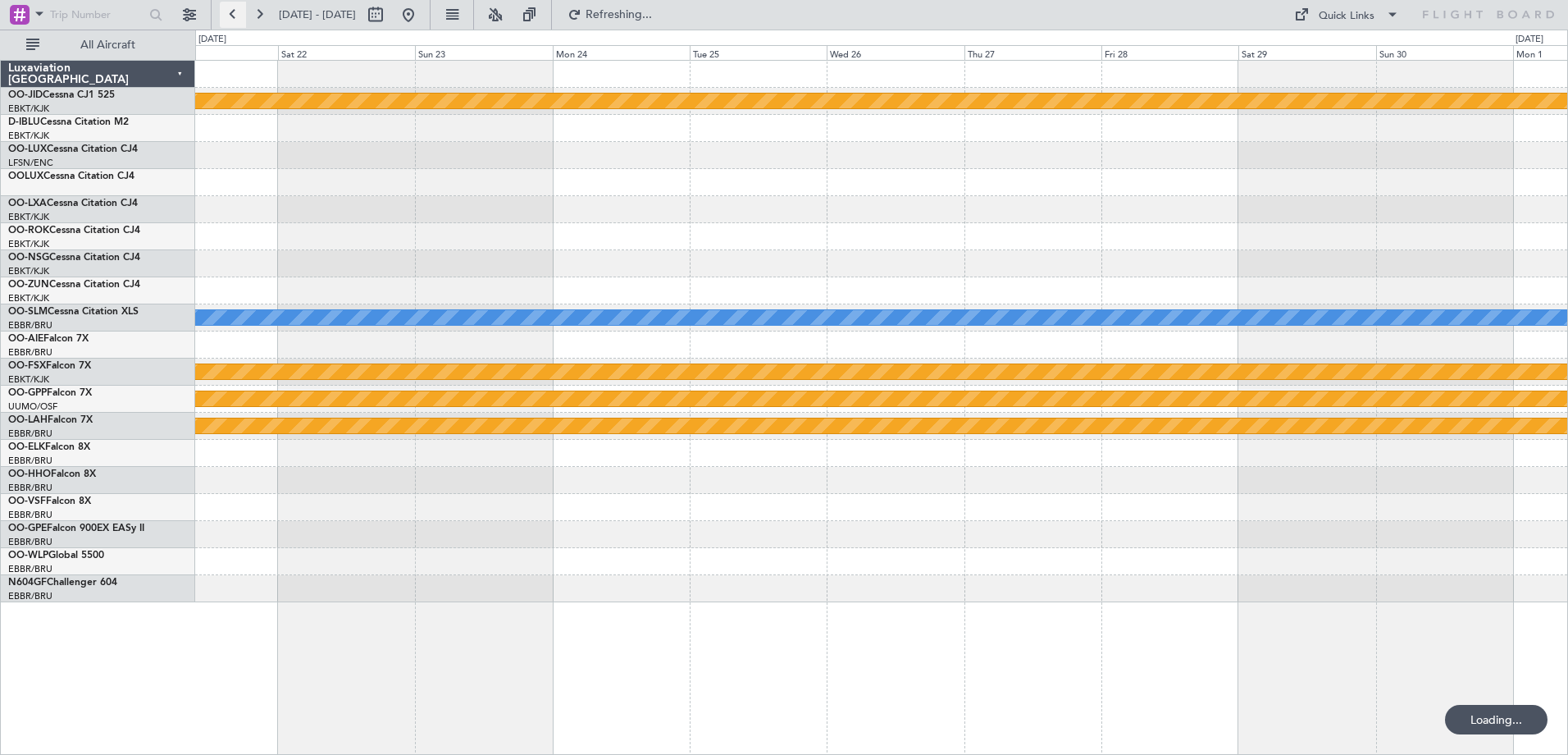
click at [243, 9] on button at bounding box center [233, 14] width 26 height 26
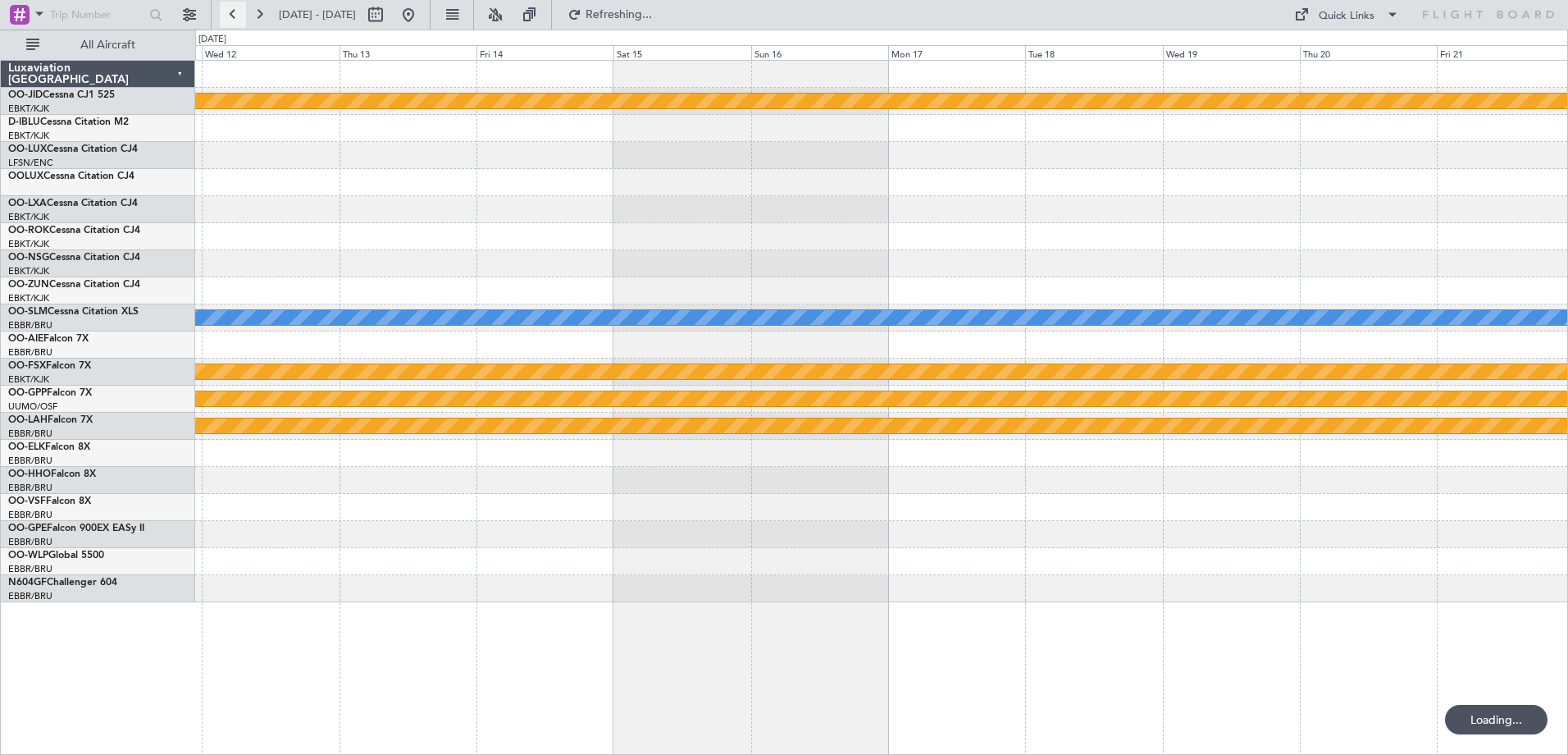
click at [243, 9] on button at bounding box center [233, 14] width 26 height 26
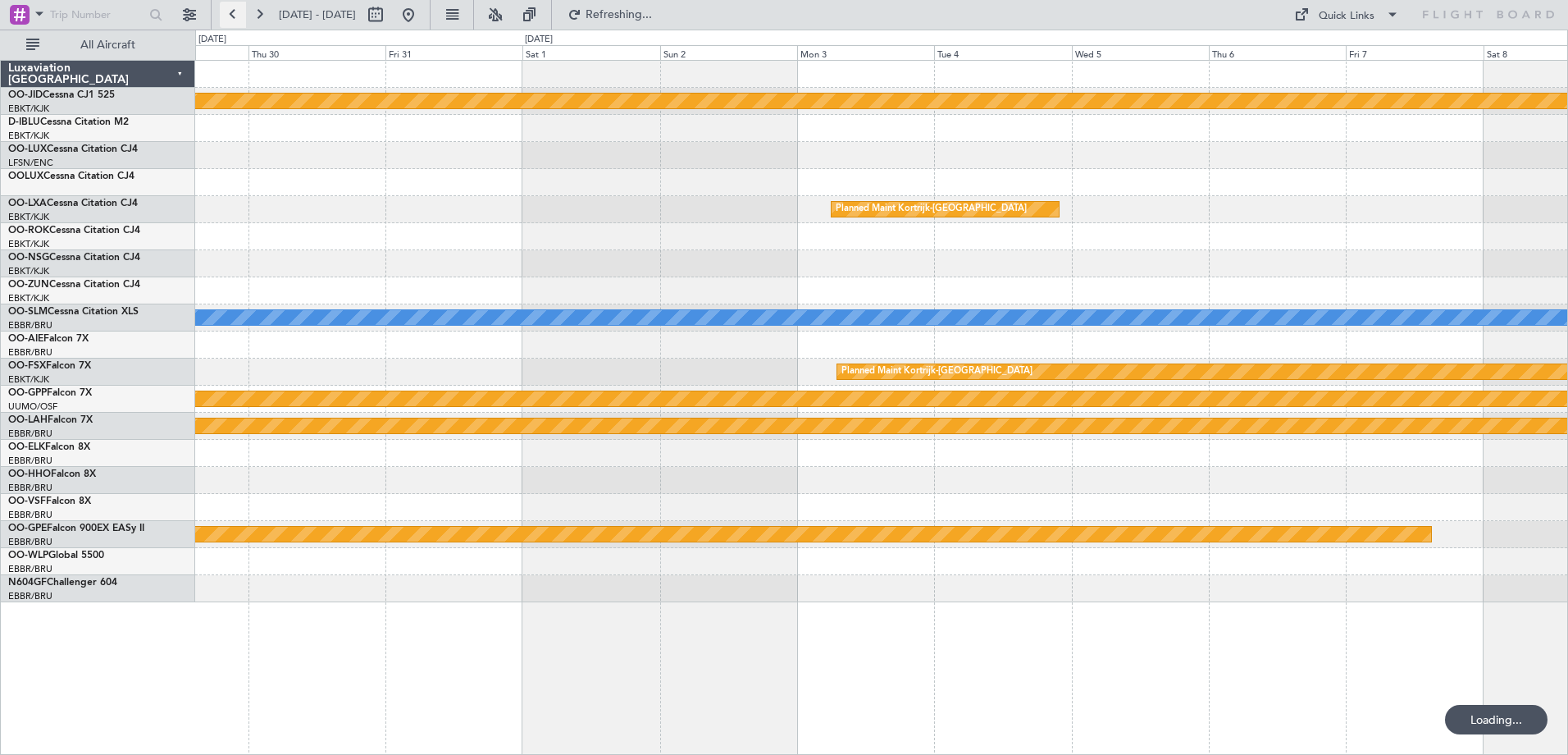
click at [243, 9] on button at bounding box center [233, 14] width 26 height 26
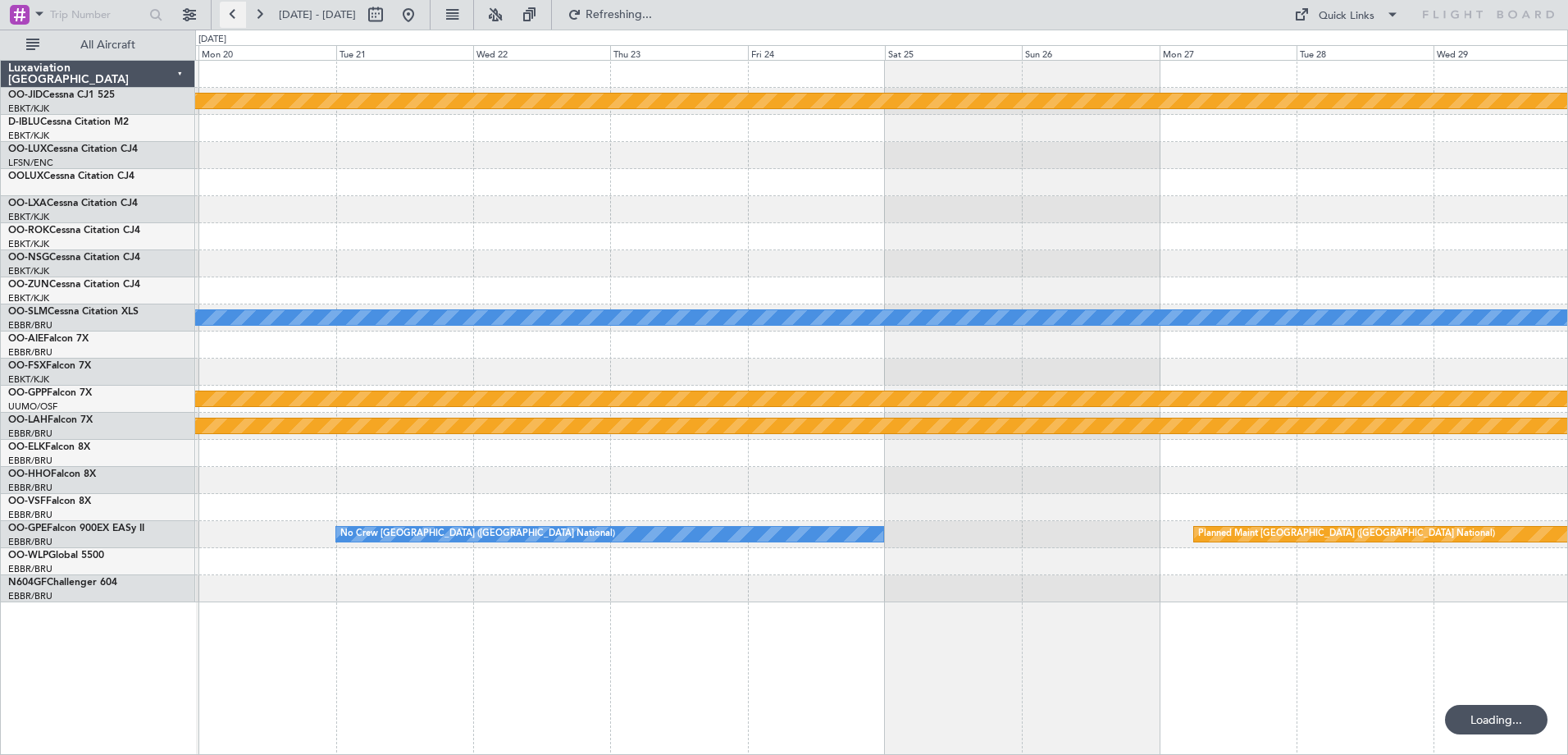
click at [243, 9] on button at bounding box center [233, 14] width 26 height 26
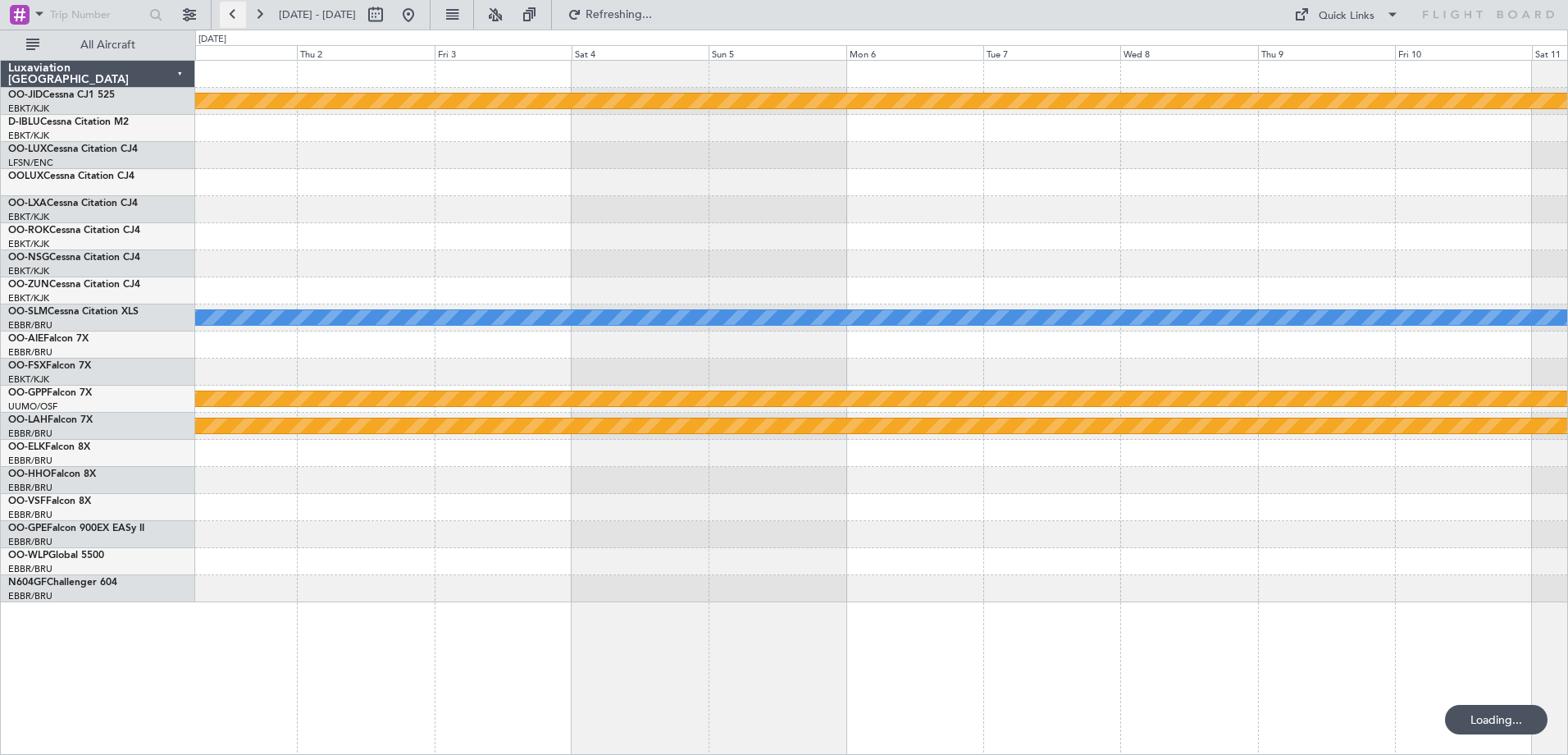
click at [243, 9] on button at bounding box center [233, 14] width 26 height 26
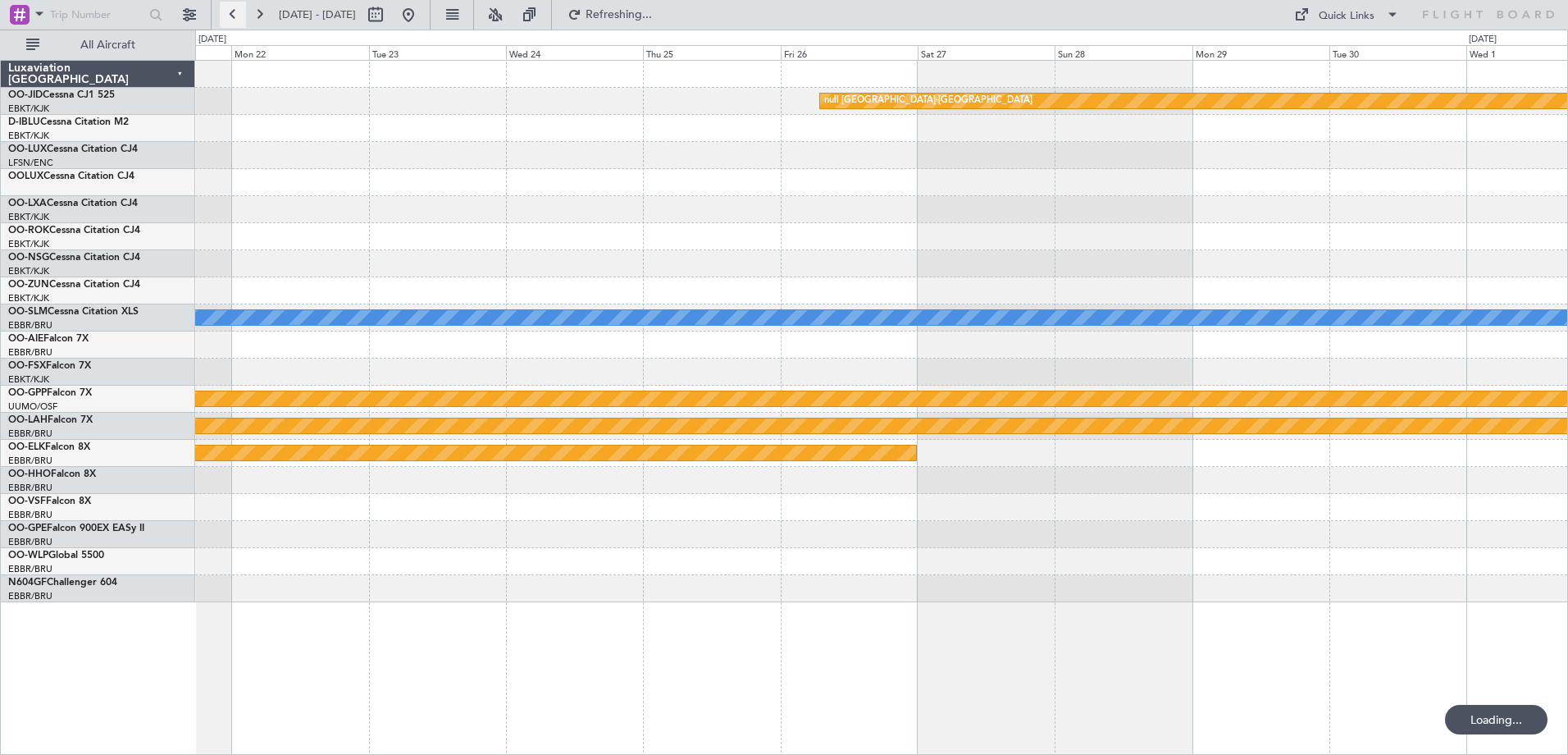
click at [243, 9] on button at bounding box center [233, 14] width 26 height 26
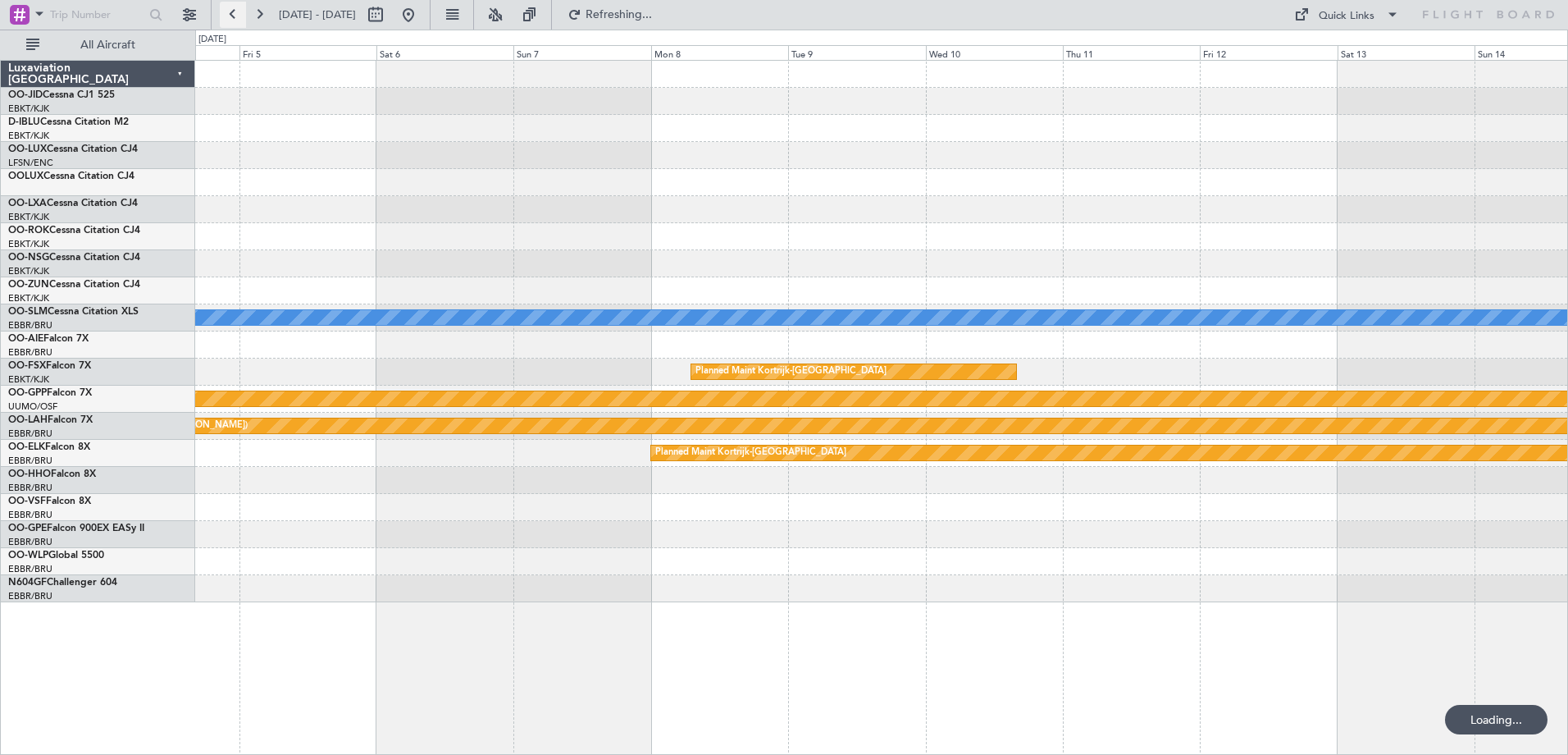
click at [243, 9] on button at bounding box center [233, 14] width 26 height 26
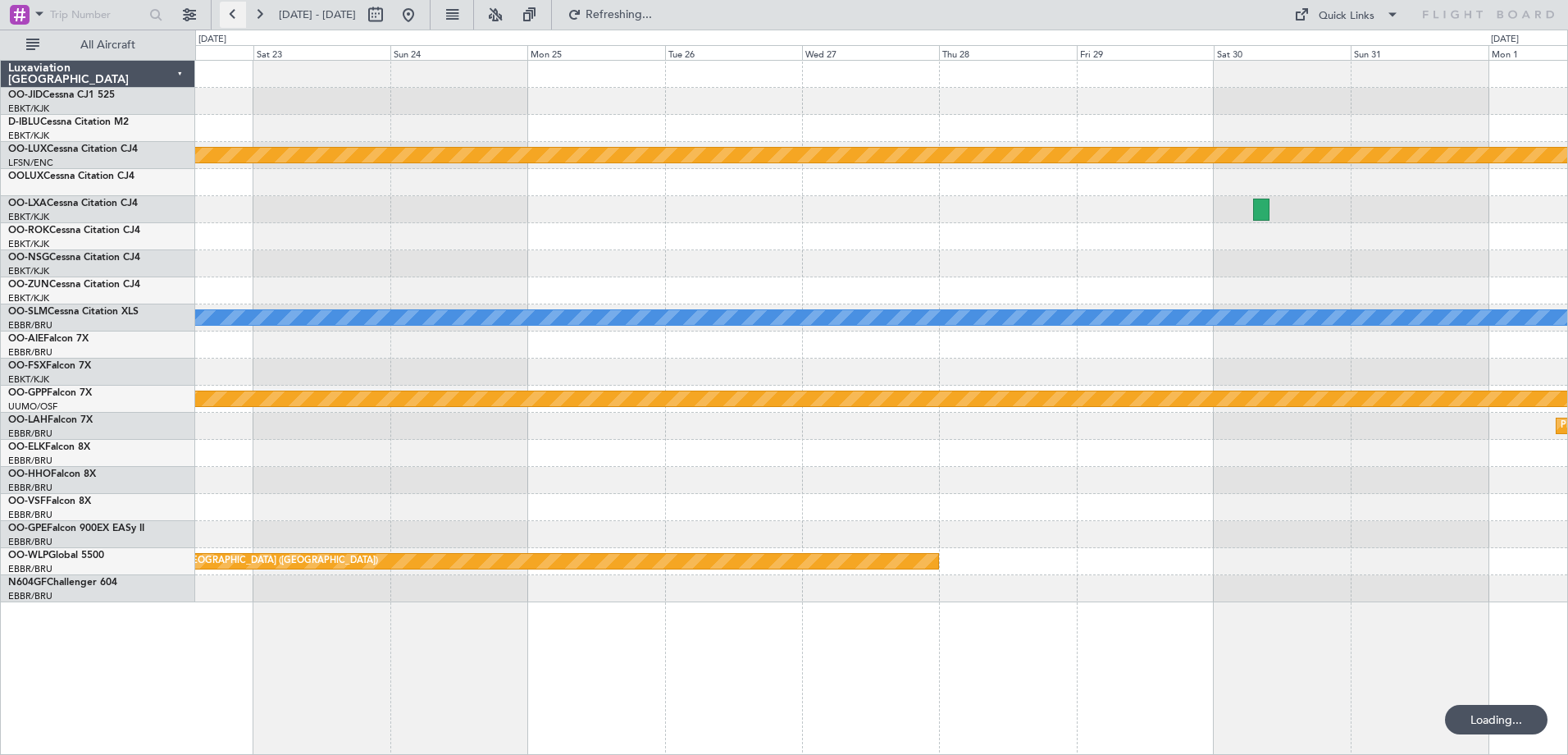
click at [243, 9] on button at bounding box center [233, 14] width 26 height 26
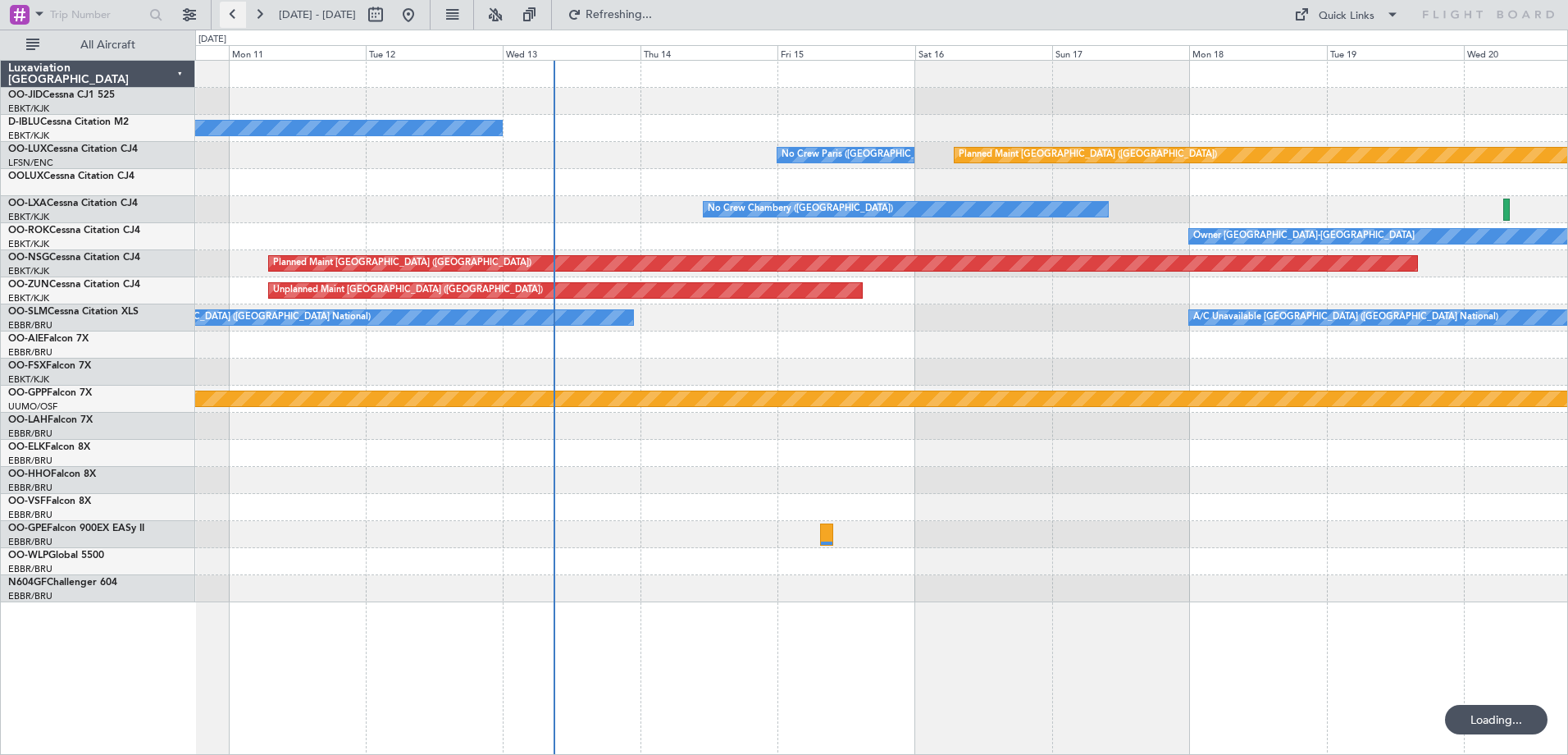
click at [243, 9] on button at bounding box center [233, 14] width 26 height 26
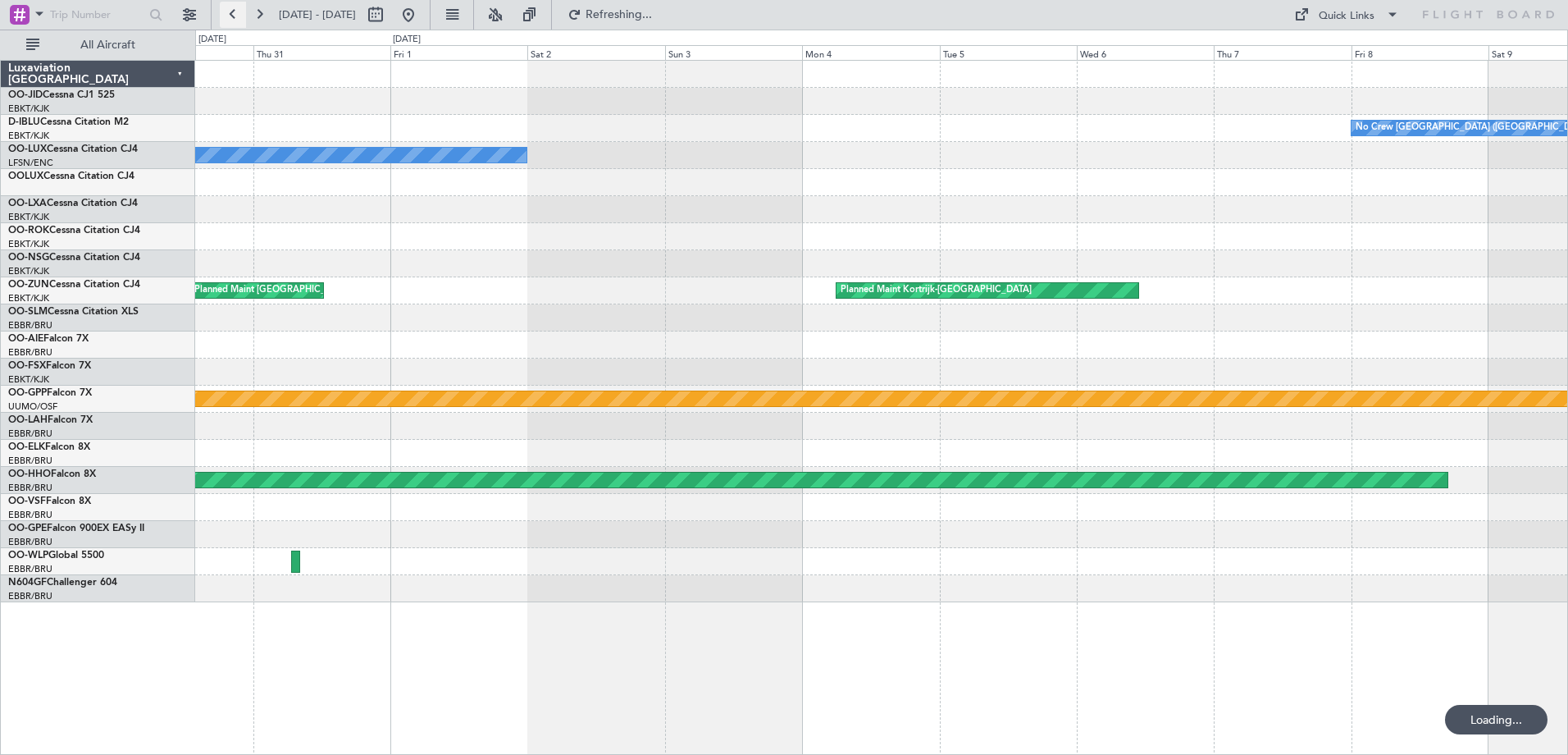
click at [243, 9] on button at bounding box center [233, 14] width 26 height 26
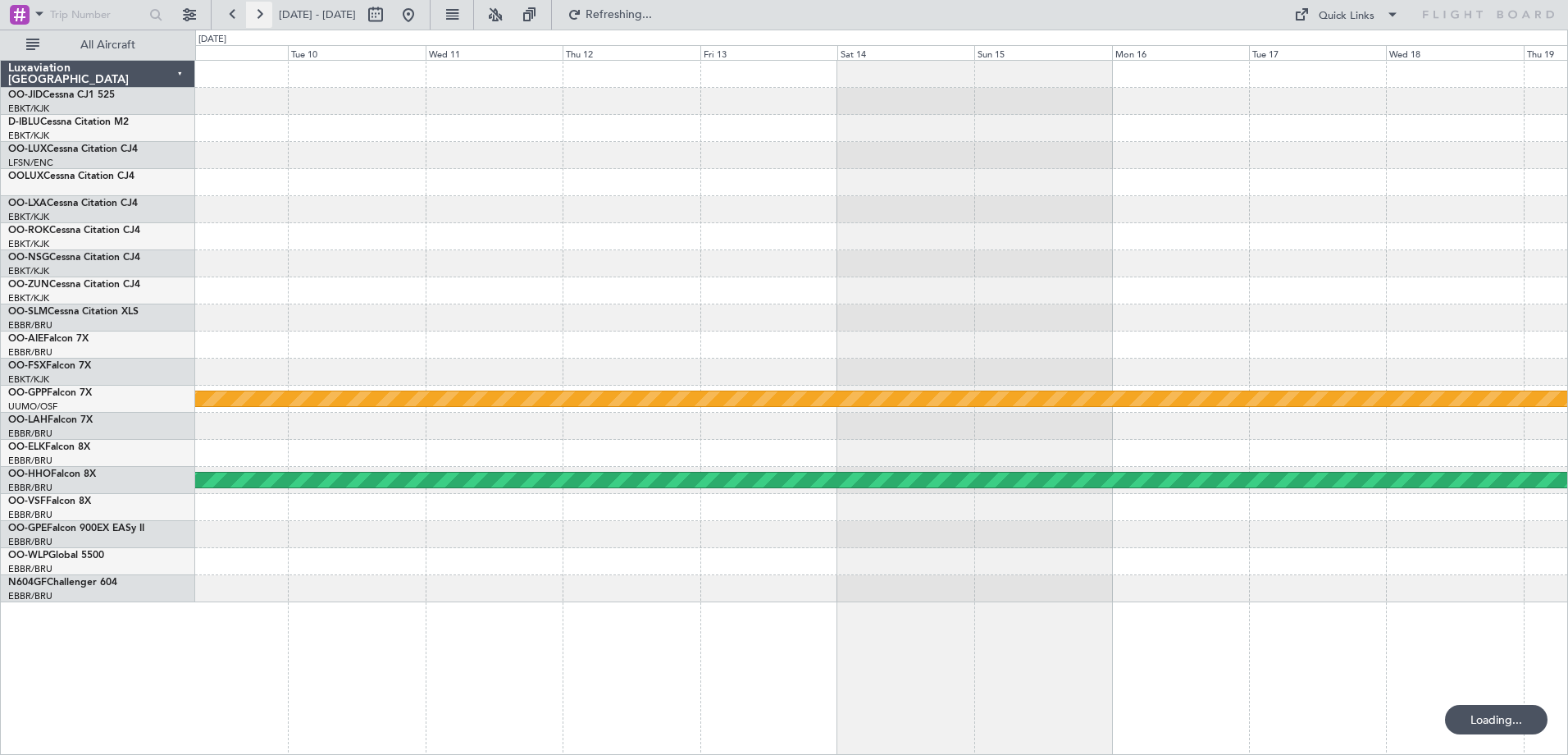
click at [257, 11] on button at bounding box center [259, 14] width 26 height 26
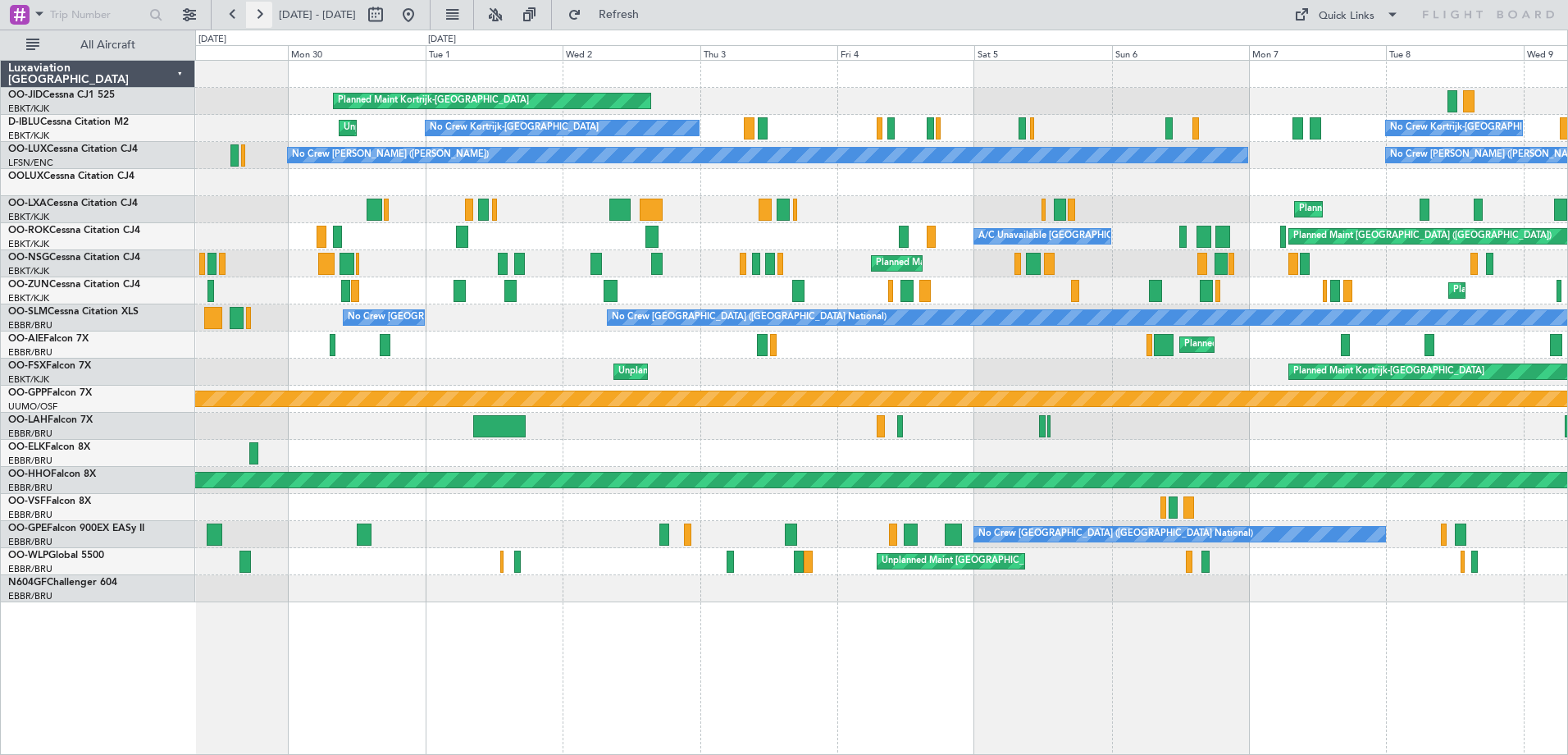
click at [257, 11] on button at bounding box center [259, 14] width 26 height 26
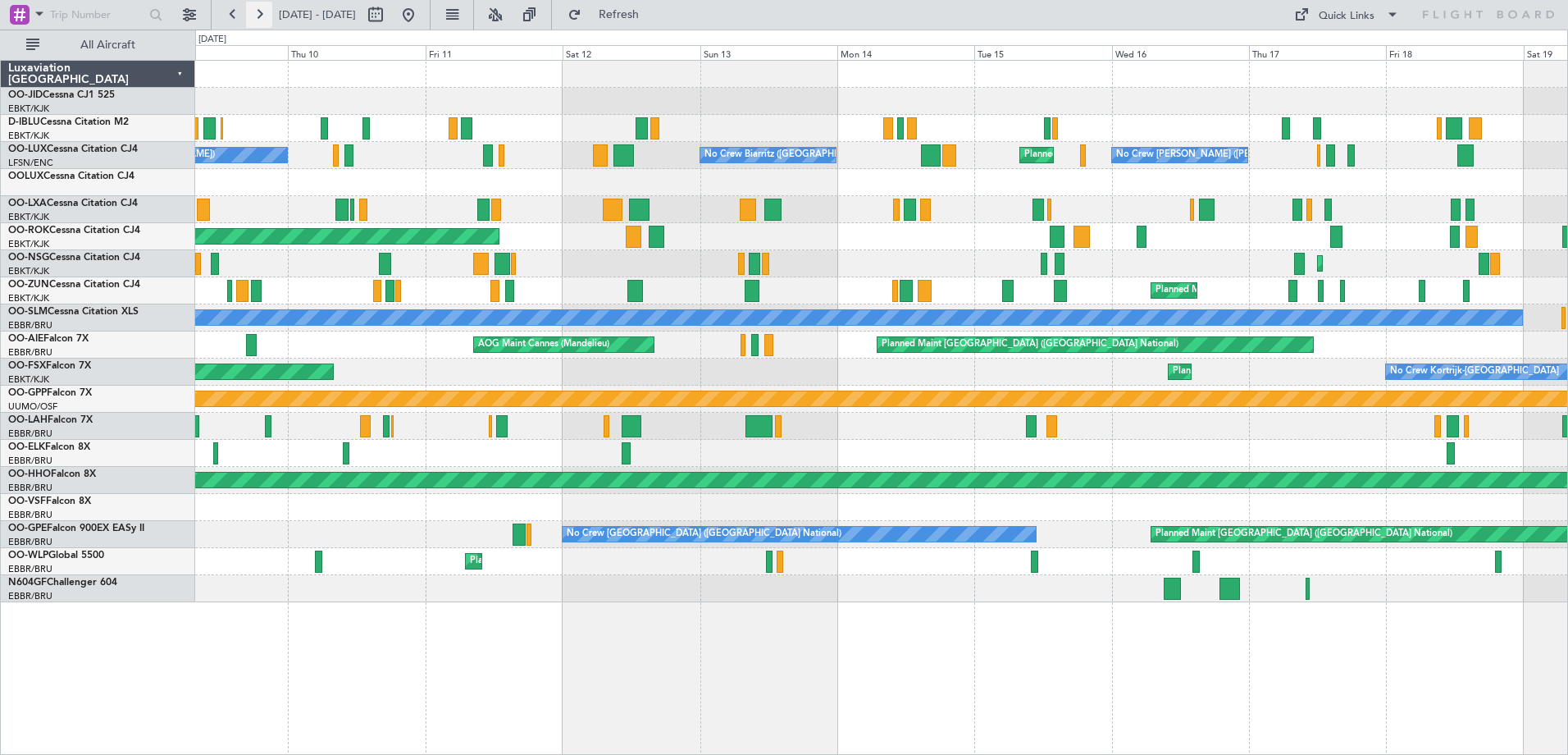
click at [257, 11] on button at bounding box center [259, 14] width 26 height 26
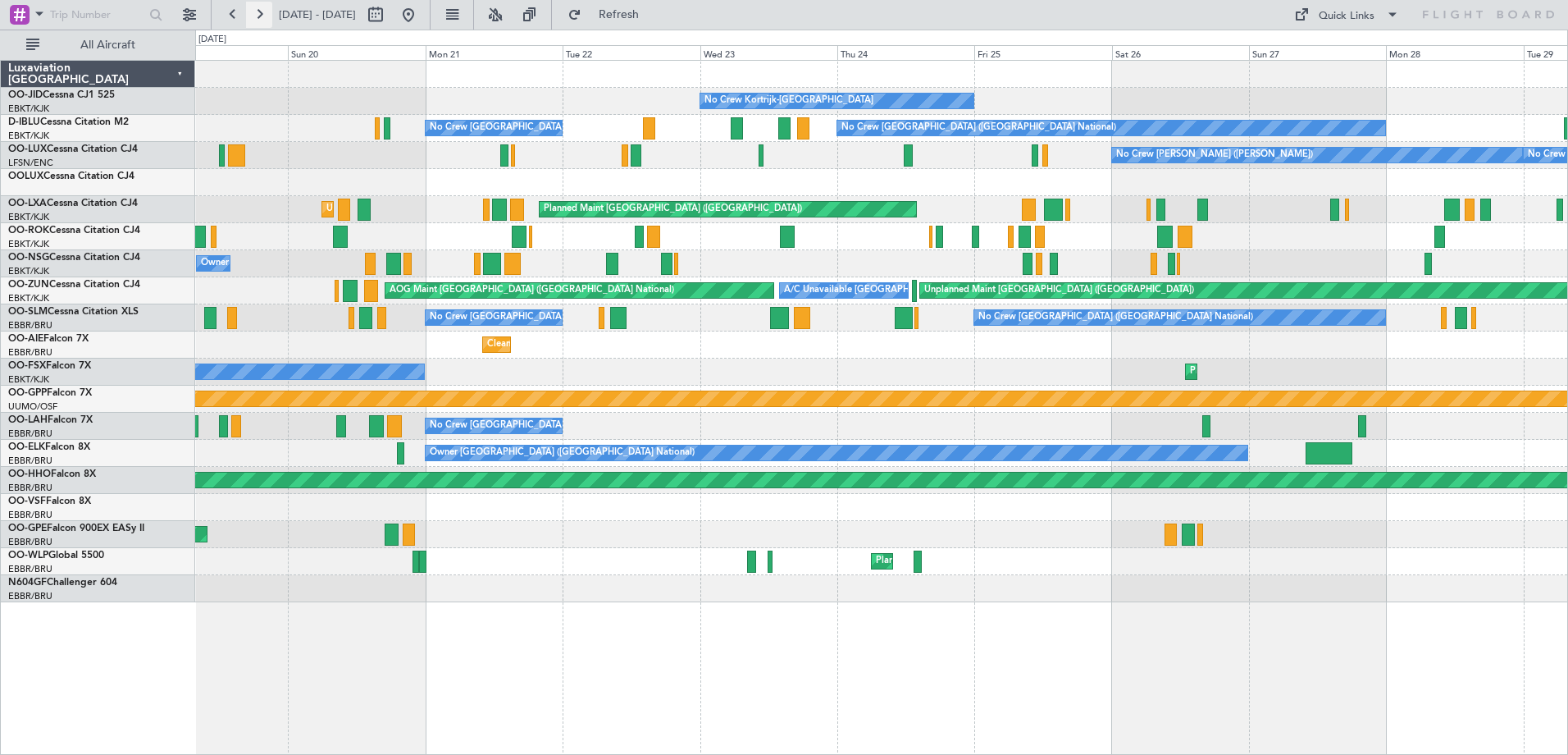
click at [257, 11] on button at bounding box center [259, 14] width 26 height 26
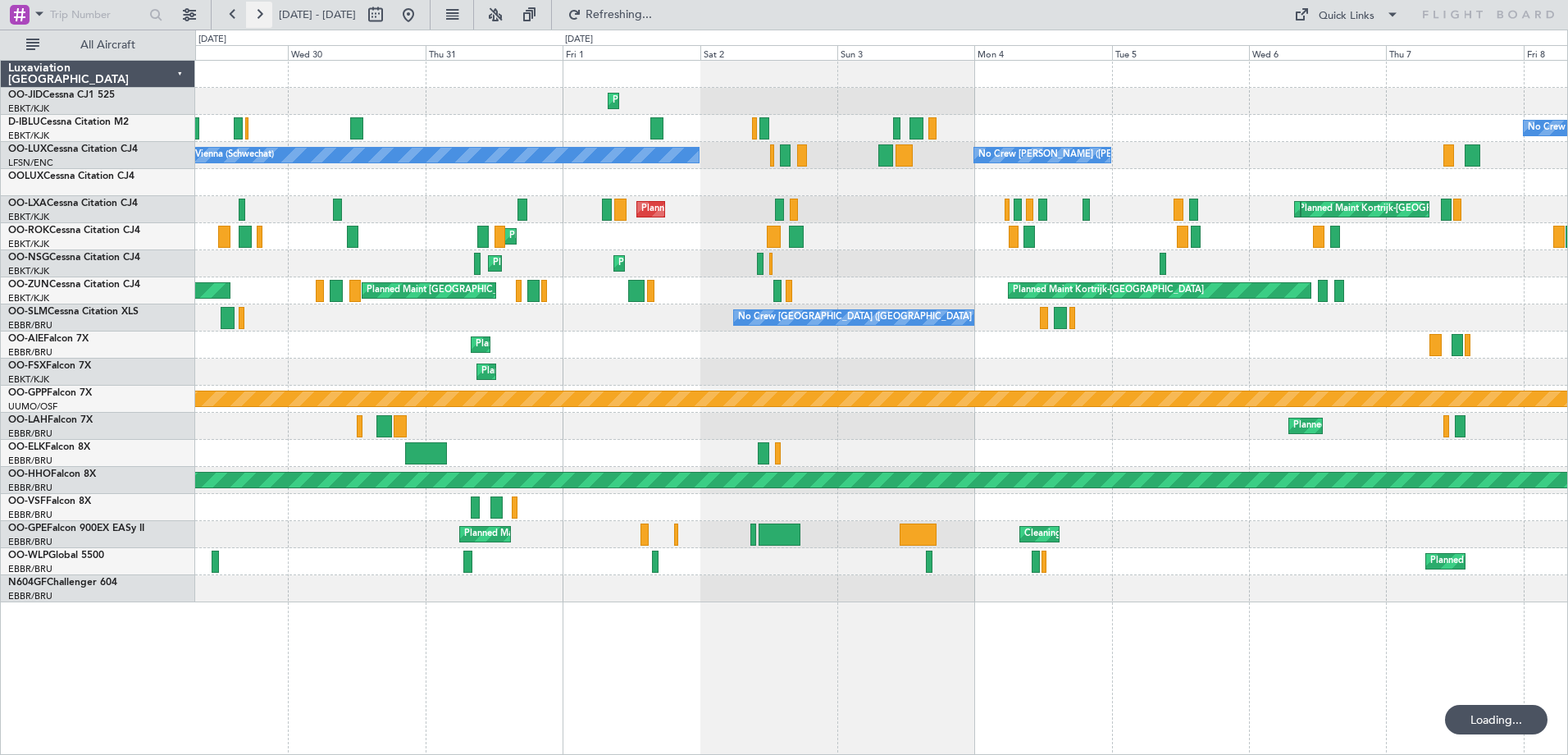
click at [257, 11] on button at bounding box center [259, 14] width 26 height 26
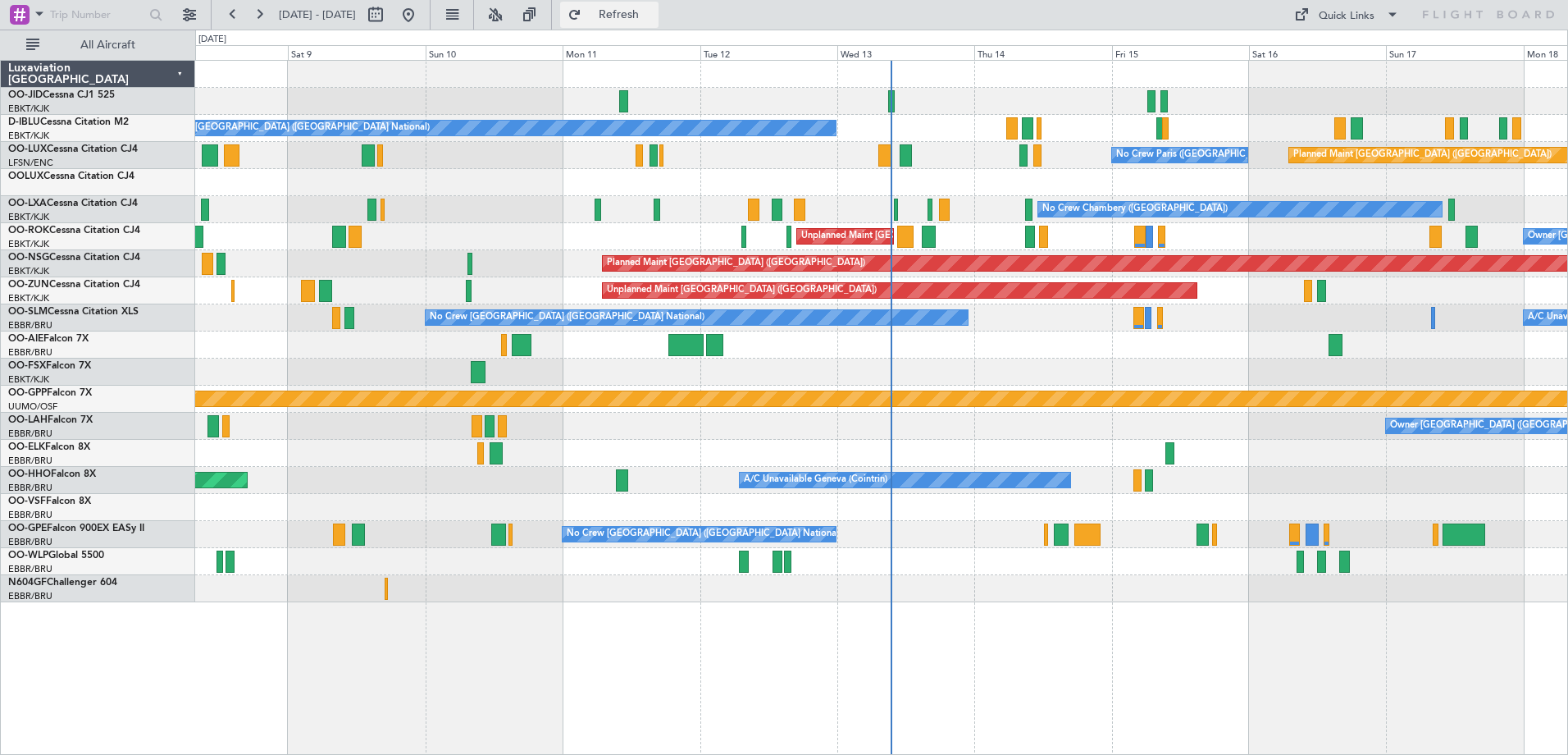
click at [659, 6] on button "Refresh" at bounding box center [609, 14] width 98 height 26
click at [258, 25] on button at bounding box center [259, 14] width 26 height 26
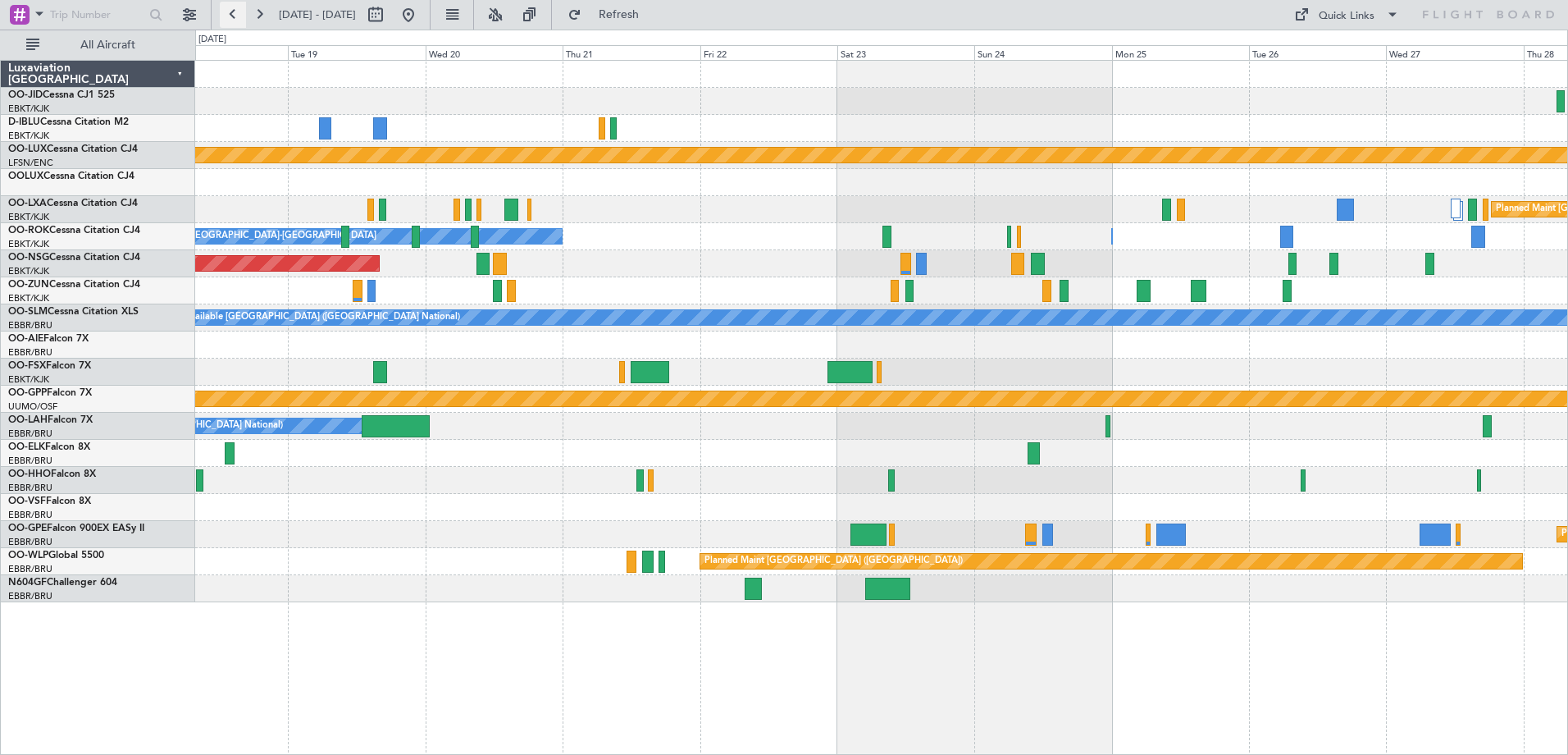
click at [236, 8] on button at bounding box center [233, 14] width 26 height 26
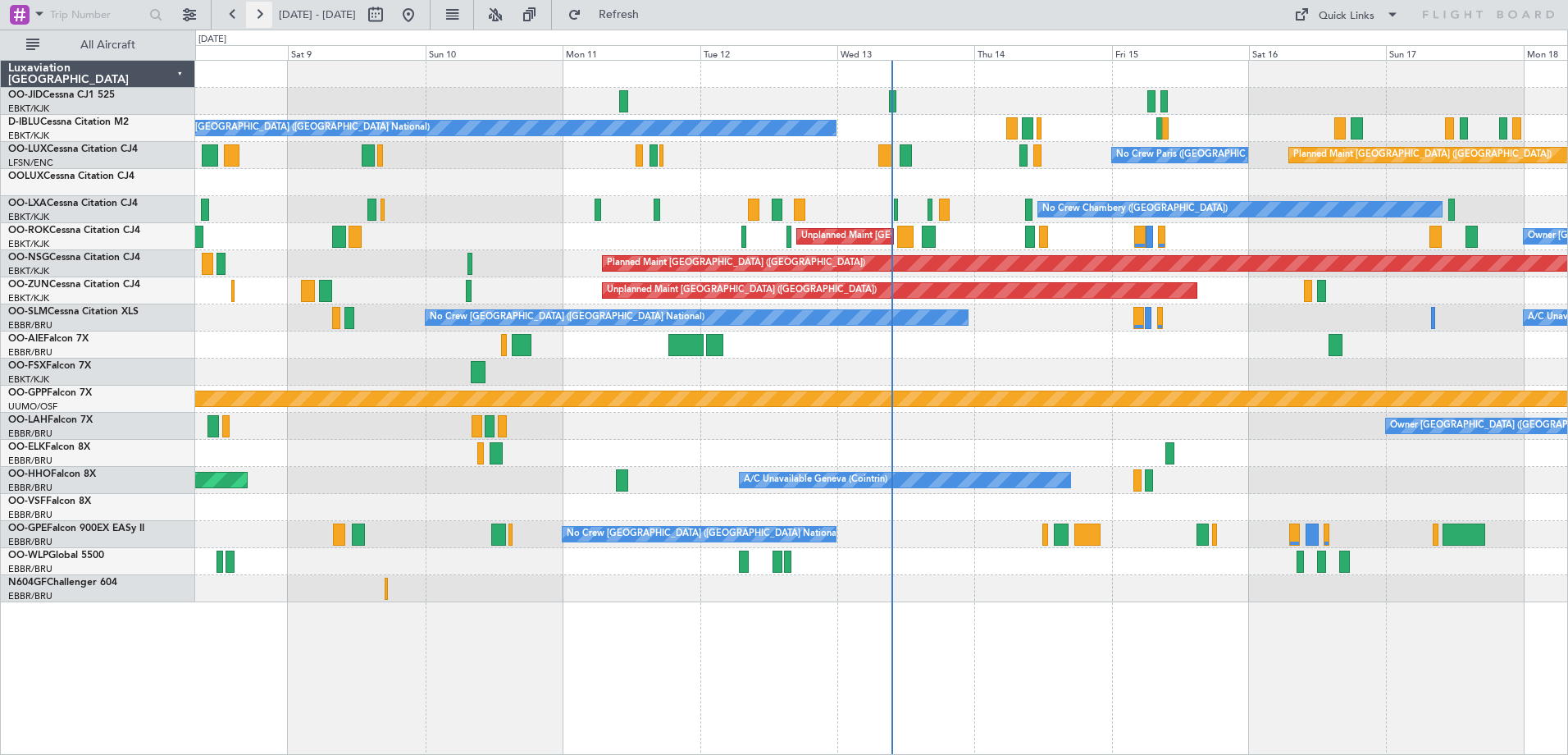
click at [260, 18] on button at bounding box center [259, 14] width 26 height 26
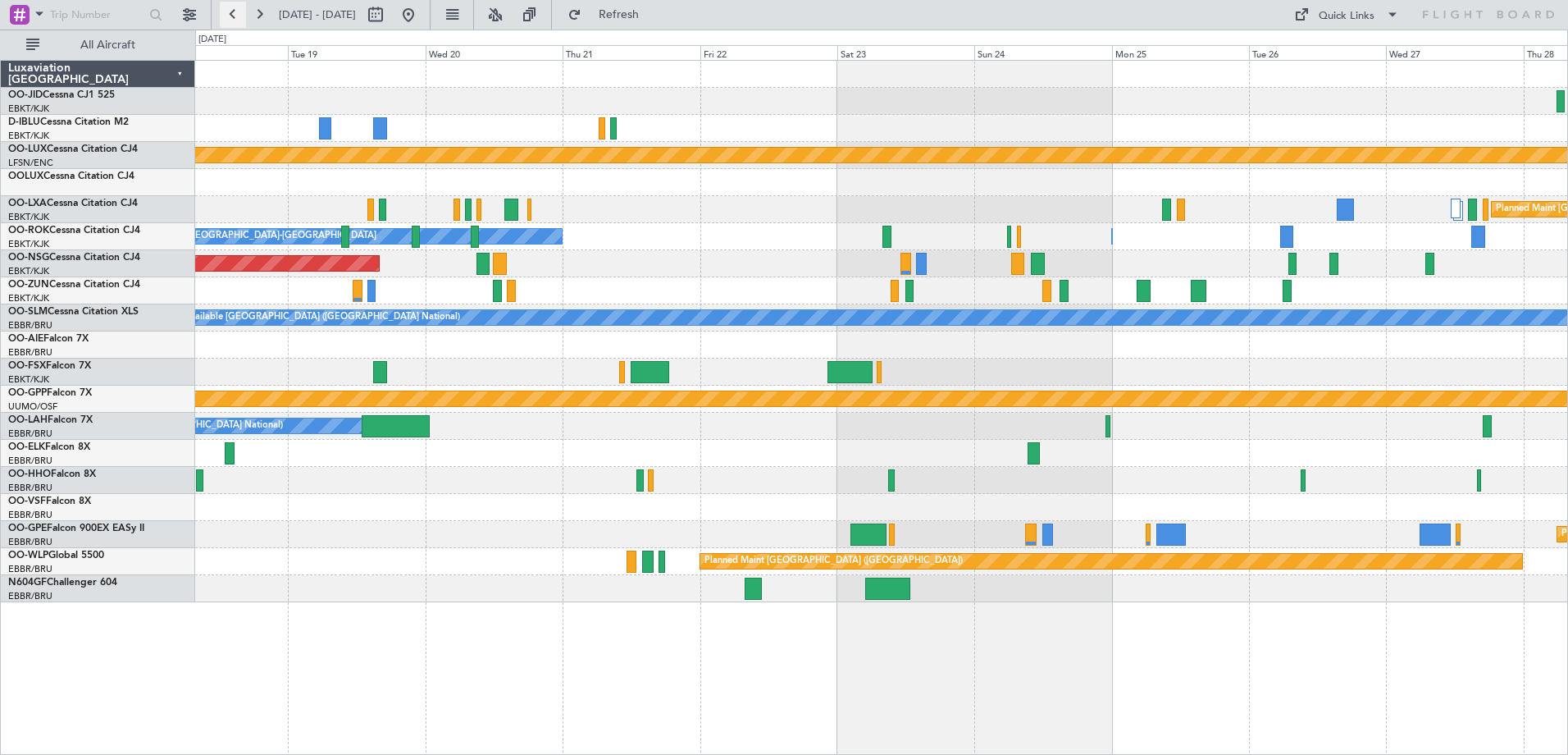
click at [236, 21] on button at bounding box center [233, 14] width 26 height 26
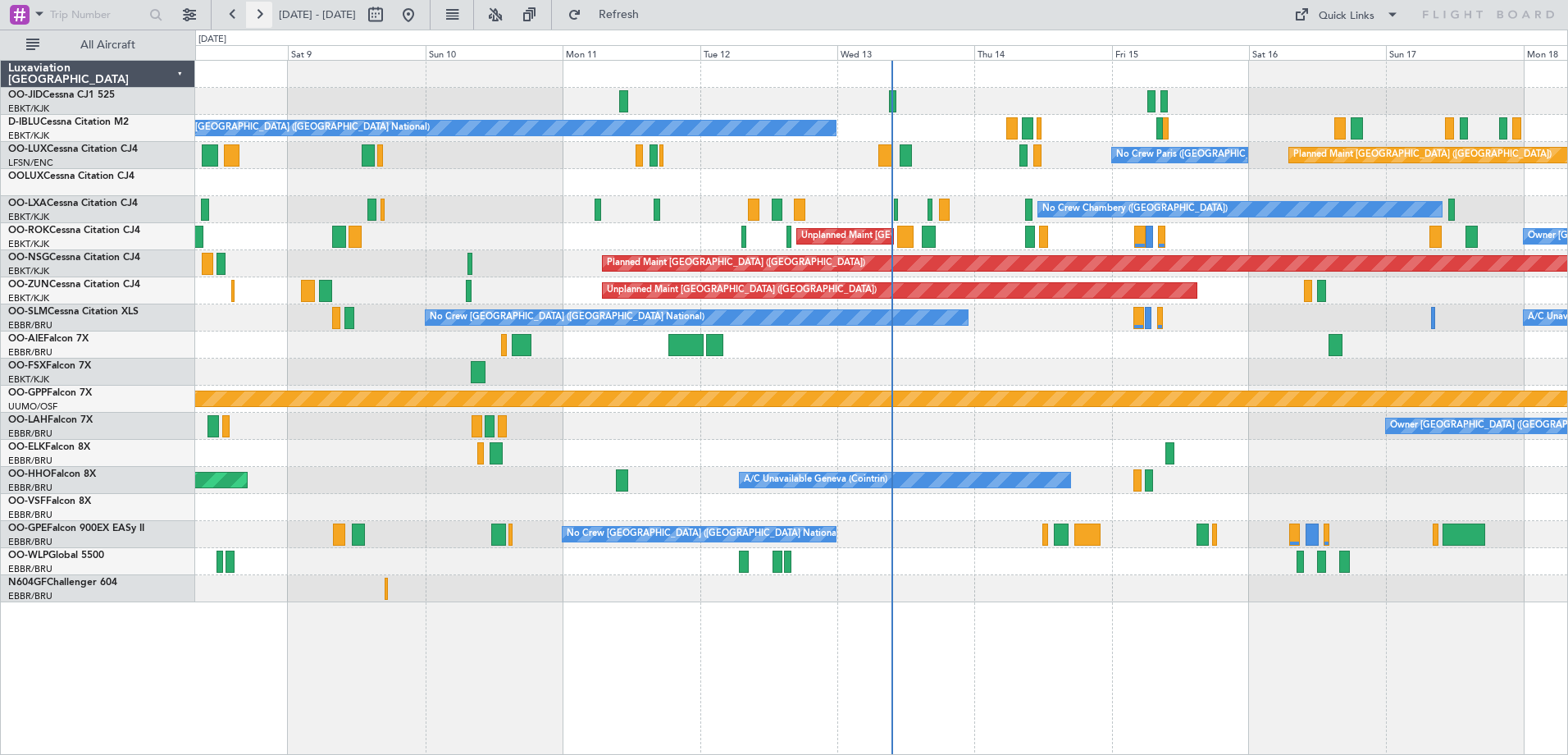
click at [265, 13] on button at bounding box center [259, 14] width 26 height 26
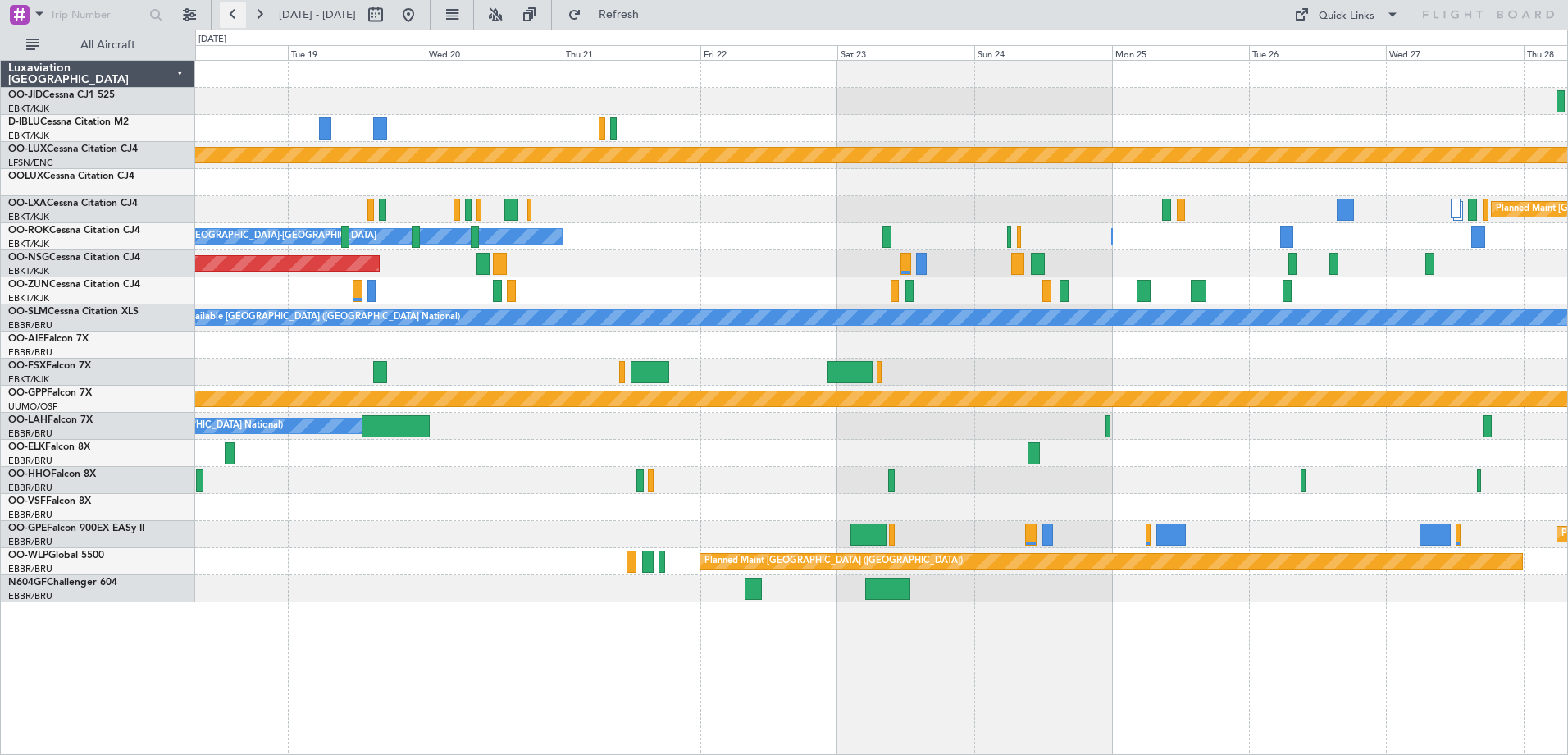
click at [239, 17] on button at bounding box center [233, 14] width 26 height 26
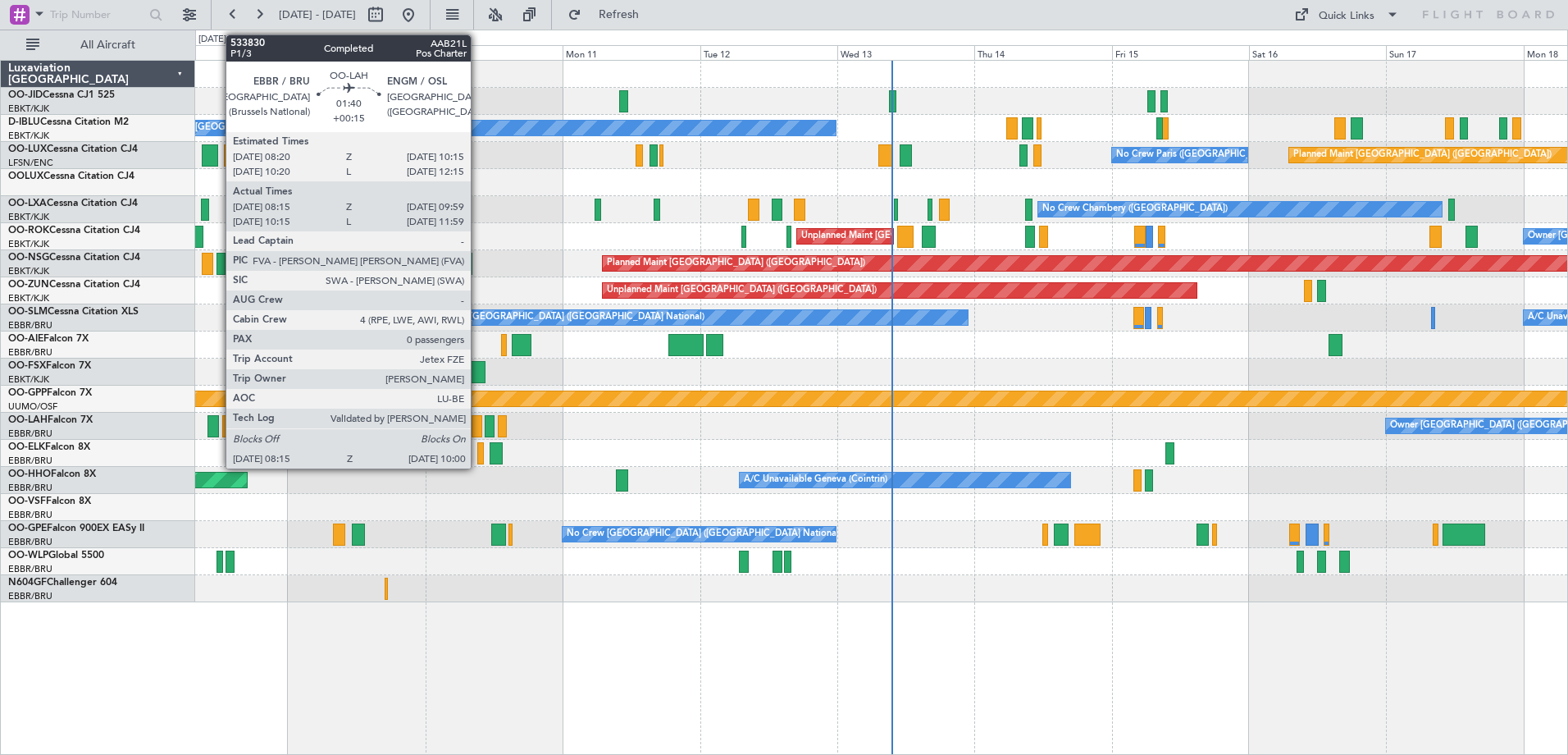
click at [478, 421] on div at bounding box center [476, 426] width 11 height 22
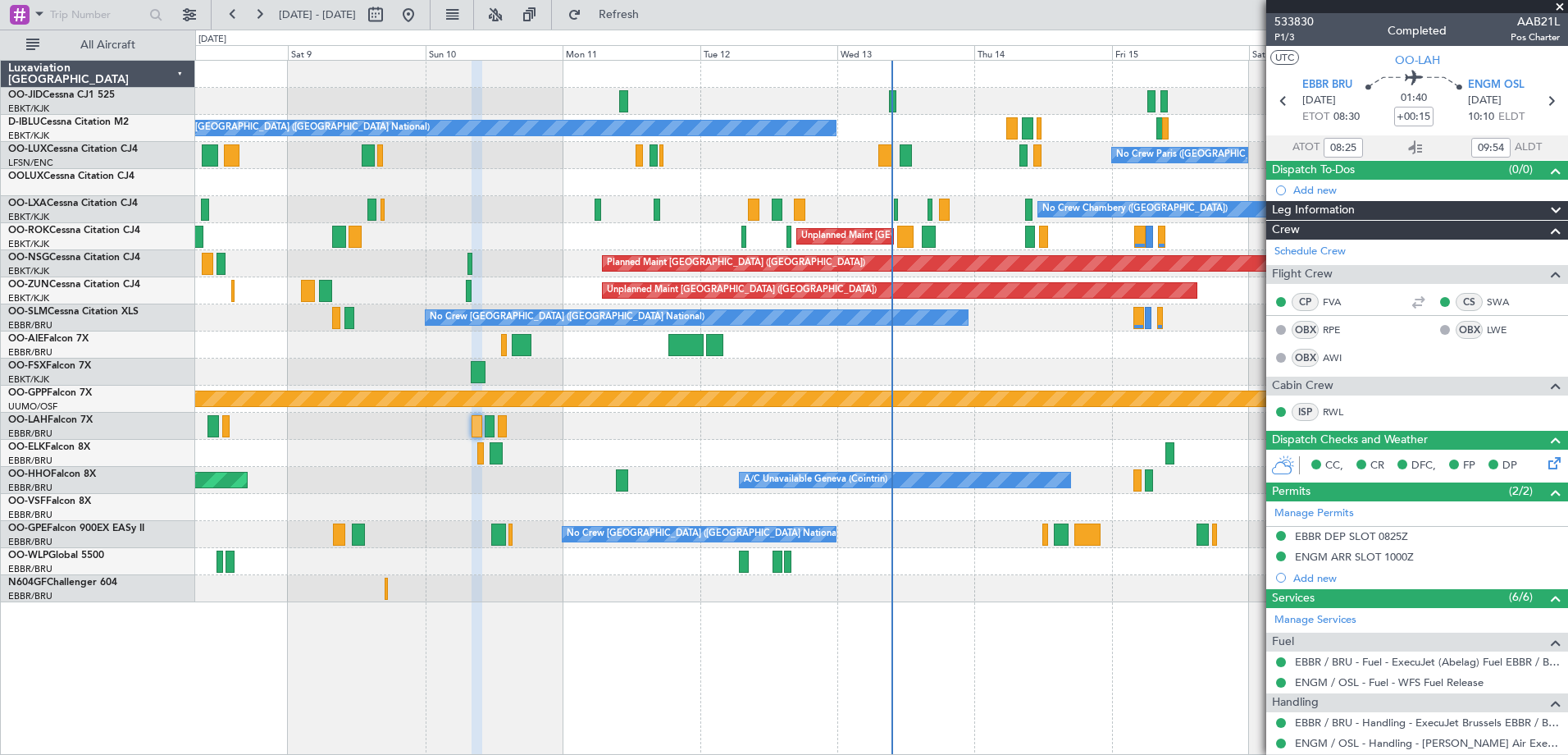
click at [1560, 2] on span at bounding box center [1560, 8] width 17 height 15
